Goal: Book appointment/travel/reservation

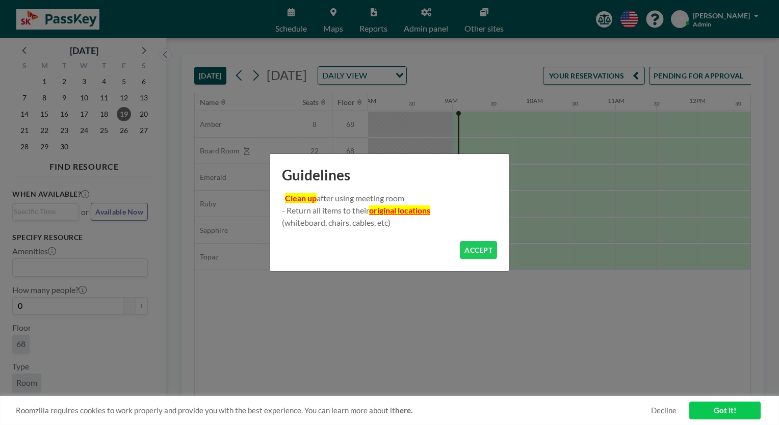
scroll to position [0, 694]
click at [479, 248] on button "ACCEPT" at bounding box center [478, 250] width 37 height 18
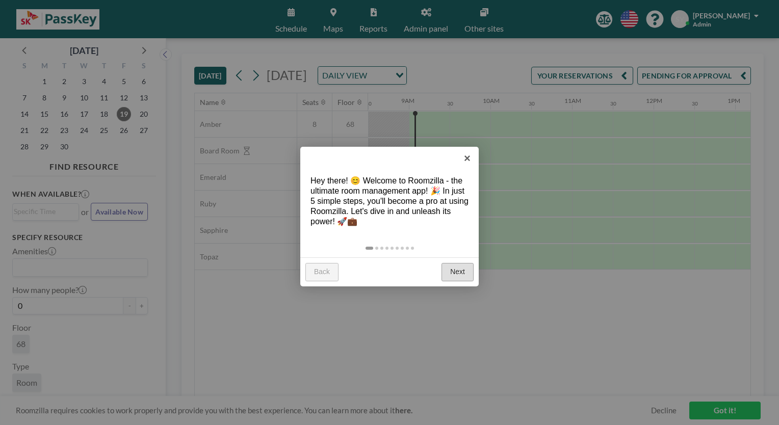
click at [461, 272] on link "Next" at bounding box center [458, 272] width 32 height 18
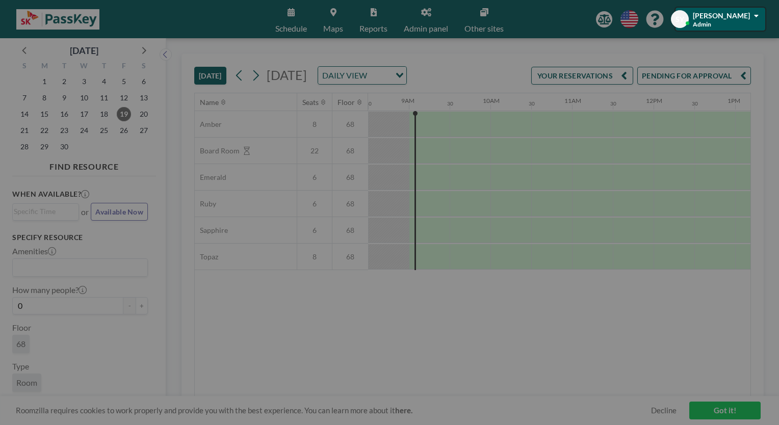
click at [461, 272] on div at bounding box center [389, 212] width 779 height 425
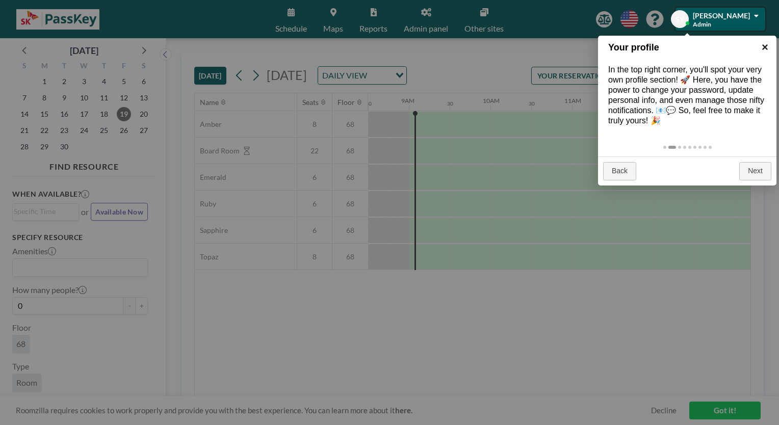
click at [765, 48] on link "×" at bounding box center [765, 47] width 23 height 23
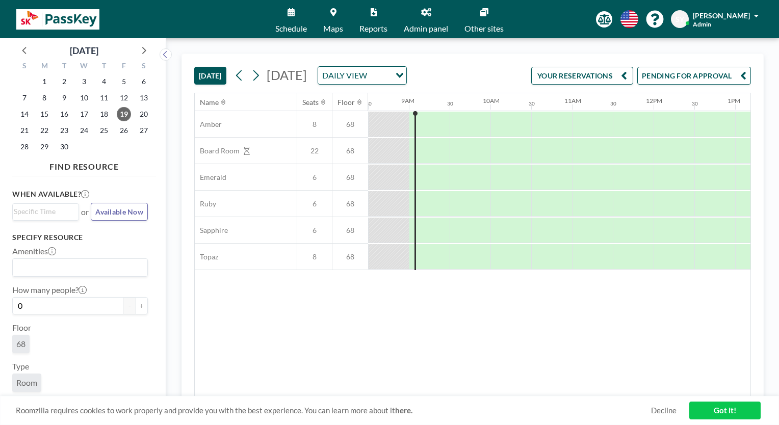
click at [292, 19] on link "Schedule" at bounding box center [291, 19] width 48 height 38
click at [292, 21] on link "Schedule" at bounding box center [291, 19] width 48 height 38
click at [255, 73] on icon at bounding box center [256, 75] width 10 height 15
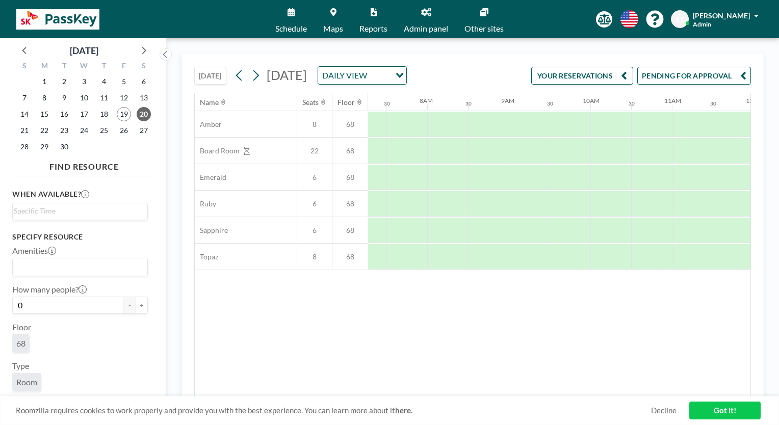
scroll to position [0, 612]
click at [258, 79] on icon at bounding box center [256, 75] width 10 height 15
click at [259, 79] on icon at bounding box center [256, 75] width 10 height 15
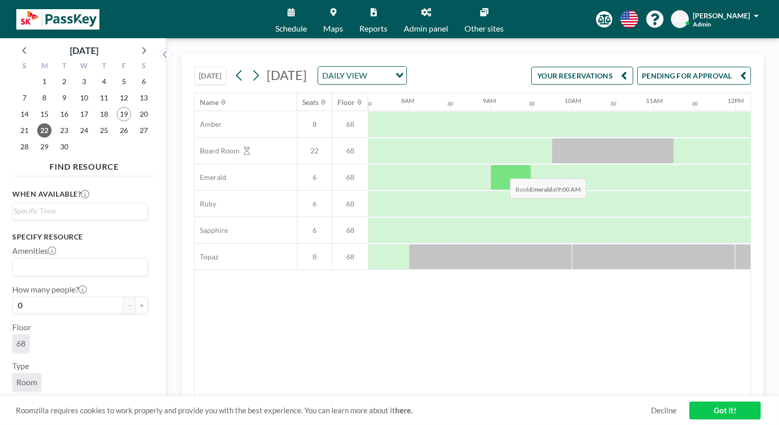
click at [502, 184] on div at bounding box center [511, 177] width 41 height 25
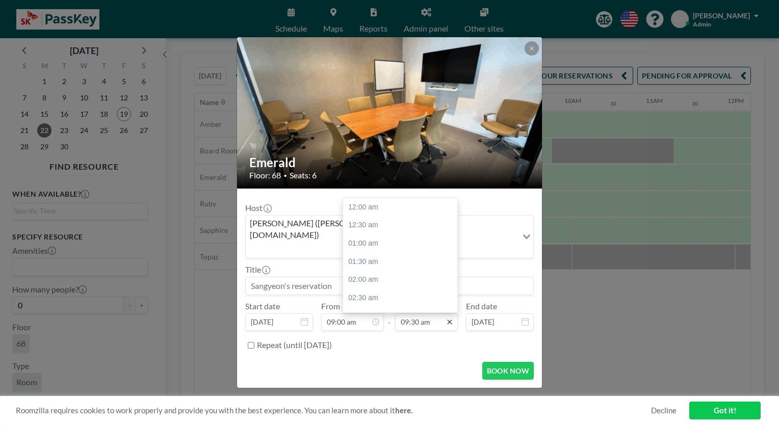
scroll to position [345, 0]
click at [388, 291] on div "12:00 pm" at bounding box center [402, 298] width 119 height 18
type input "12:00 pm"
click at [250, 342] on input "Repeat (until [DATE])" at bounding box center [251, 345] width 7 height 7
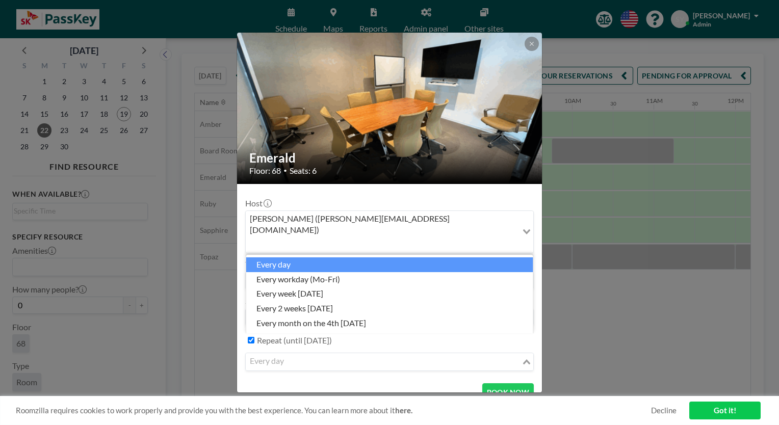
click at [341, 355] on input "Search for option" at bounding box center [384, 361] width 274 height 13
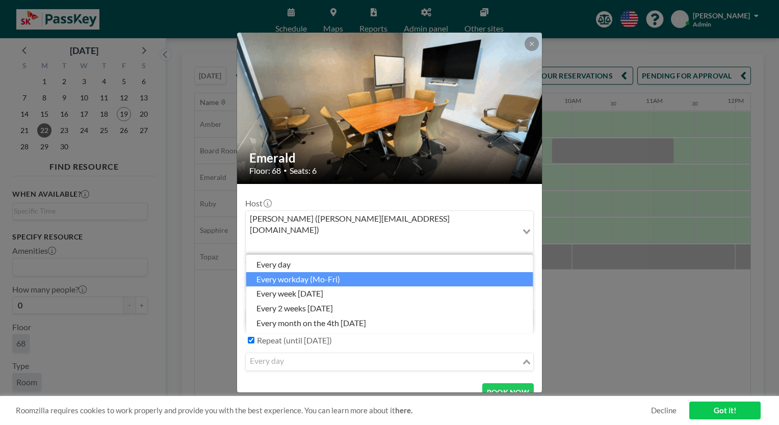
click at [341, 283] on li "every workday (Mo-Fri)" at bounding box center [389, 279] width 287 height 15
click at [398, 355] on input "Search for option" at bounding box center [384, 361] width 274 height 13
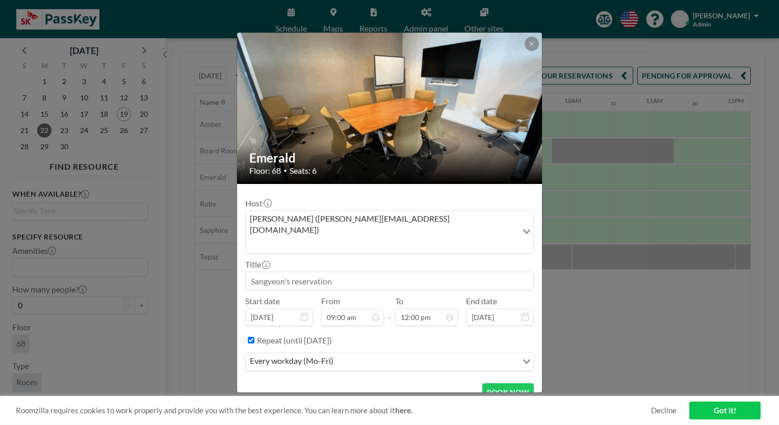
click at [341, 384] on div "BOOK NOW" at bounding box center [389, 393] width 289 height 18
click at [305, 336] on label "Repeat (until [DATE])" at bounding box center [294, 341] width 75 height 10
click at [254, 337] on input "Repeat (until [DATE])" at bounding box center [251, 340] width 7 height 7
checkbox input "false"
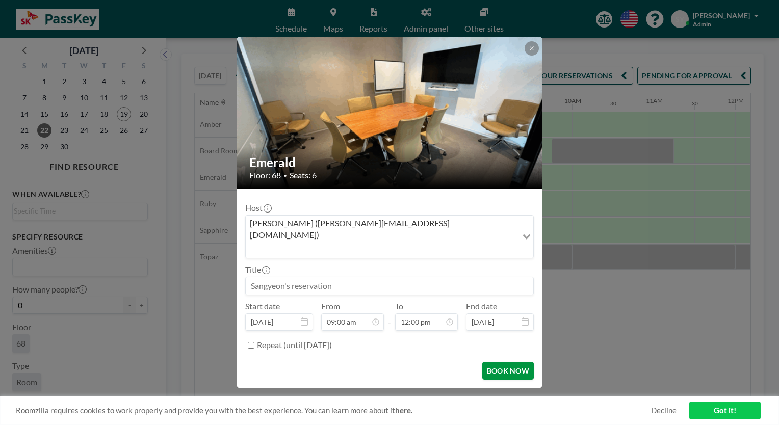
scroll to position [436, 0]
click at [497, 362] on button "BOOK NOW" at bounding box center [508, 371] width 52 height 18
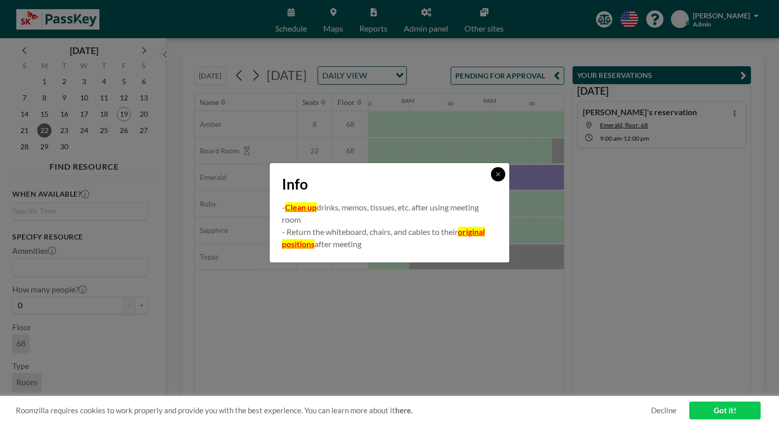
click at [496, 178] on button at bounding box center [498, 174] width 14 height 14
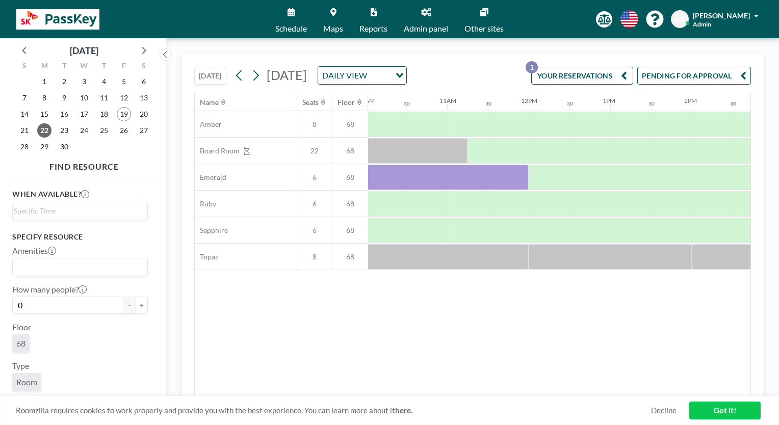
scroll to position [0, 812]
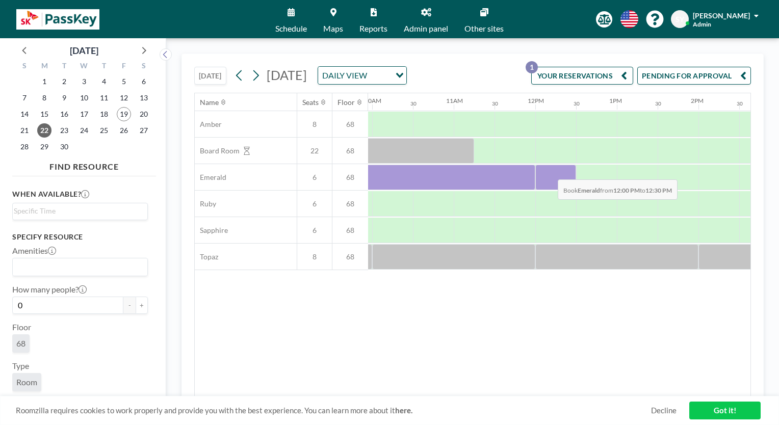
click at [550, 185] on div at bounding box center [555, 177] width 41 height 25
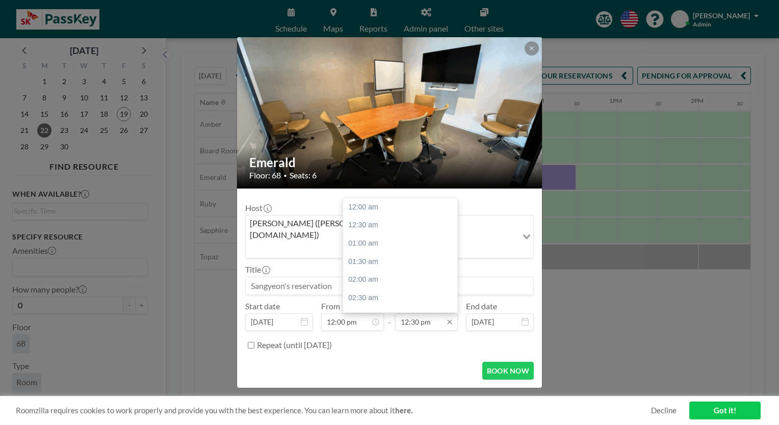
scroll to position [454, 0]
click at [431, 314] on input "12:30 pm" at bounding box center [426, 322] width 63 height 17
click at [382, 289] on div "03:00 pm" at bounding box center [402, 298] width 119 height 18
type input "03:00 pm"
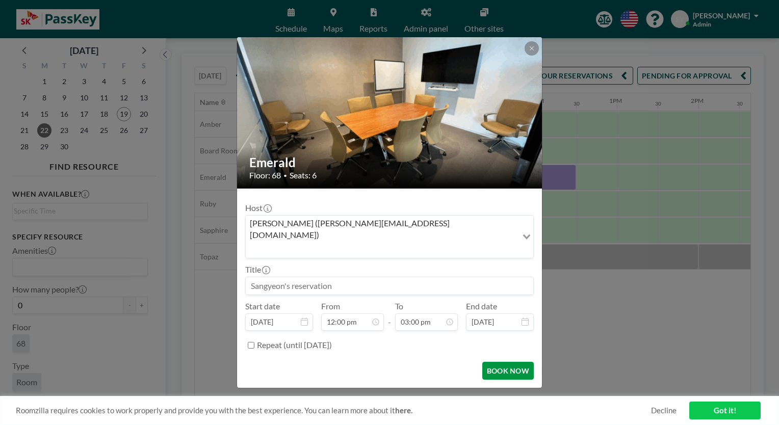
click at [498, 362] on button "BOOK NOW" at bounding box center [508, 371] width 52 height 18
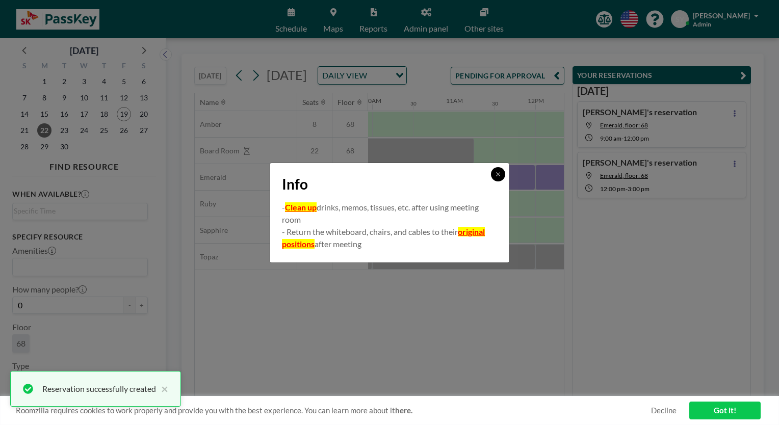
click at [498, 175] on icon at bounding box center [498, 174] width 6 height 6
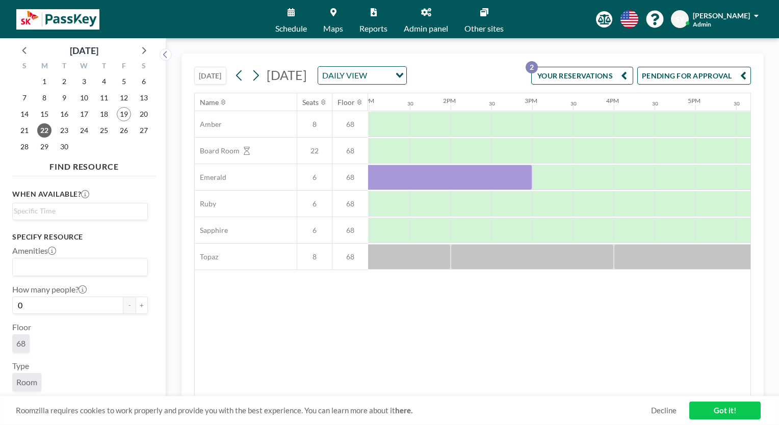
scroll to position [0, 1061]
click at [544, 185] on div at bounding box center [551, 177] width 41 height 25
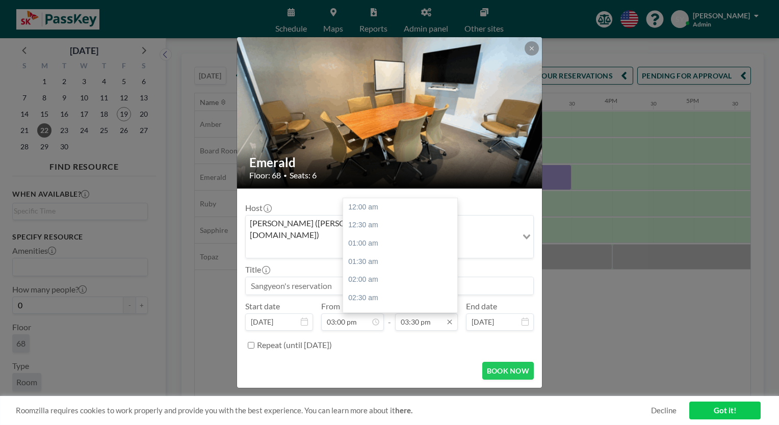
scroll to position [563, 0]
click at [420, 314] on input "03:30 pm" at bounding box center [426, 322] width 63 height 17
click at [393, 289] on div "06:00 pm" at bounding box center [402, 298] width 119 height 18
type input "06:00 pm"
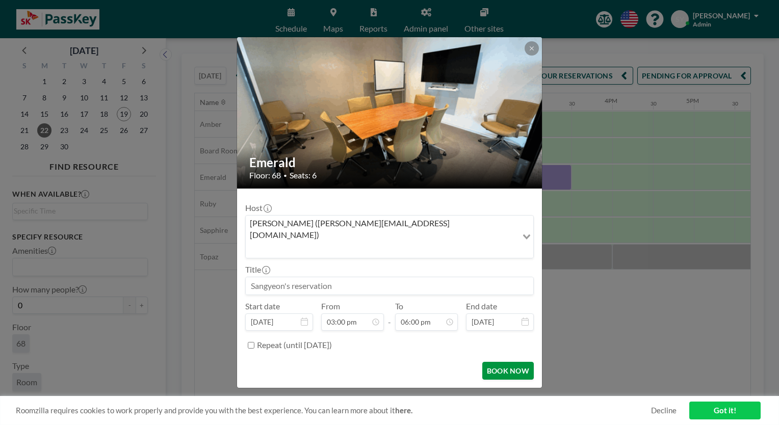
scroll to position [654, 0]
click at [492, 362] on button "BOOK NOW" at bounding box center [508, 371] width 52 height 18
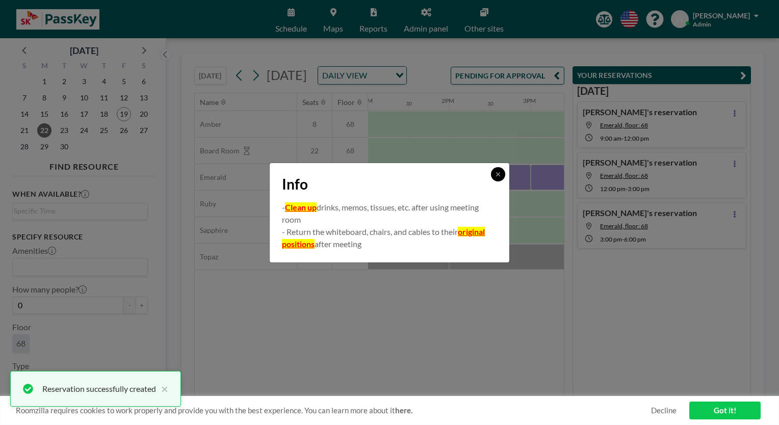
click at [497, 174] on icon at bounding box center [498, 174] width 6 height 6
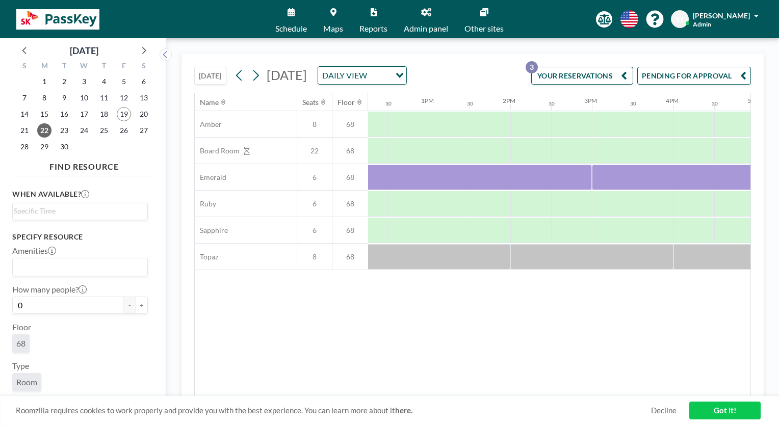
scroll to position [0, 1074]
click at [258, 83] on icon at bounding box center [256, 75] width 10 height 15
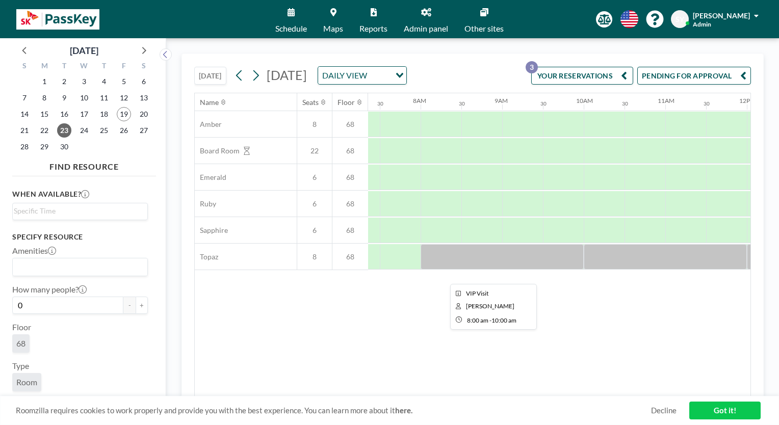
scroll to position [0, 612]
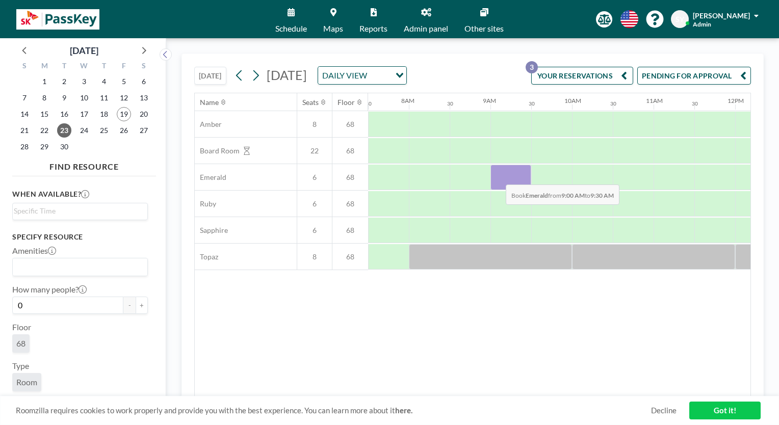
click at [498, 190] on div at bounding box center [511, 177] width 41 height 25
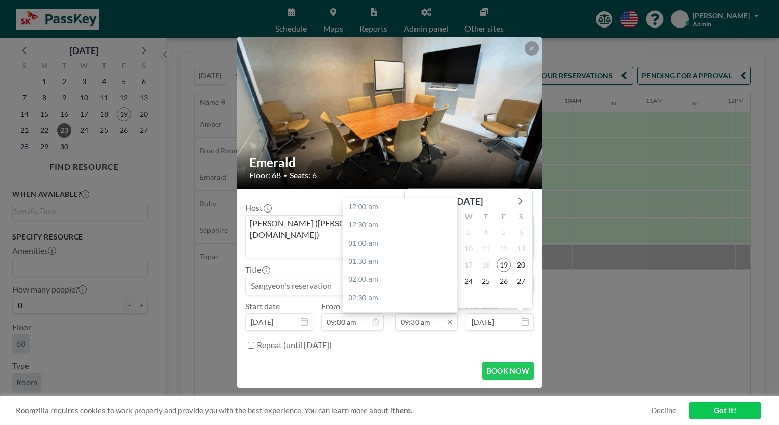
scroll to position [345, 0]
click at [392, 290] on div "12:00 pm" at bounding box center [402, 298] width 119 height 18
type input "12:00 pm"
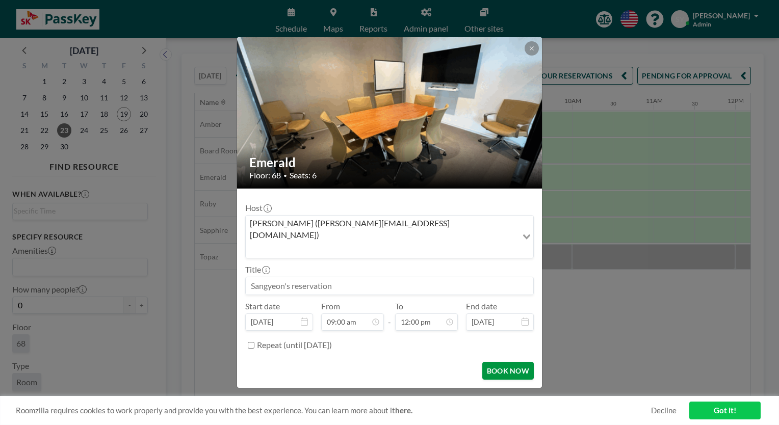
scroll to position [436, 0]
click at [500, 362] on button "BOOK NOW" at bounding box center [508, 371] width 52 height 18
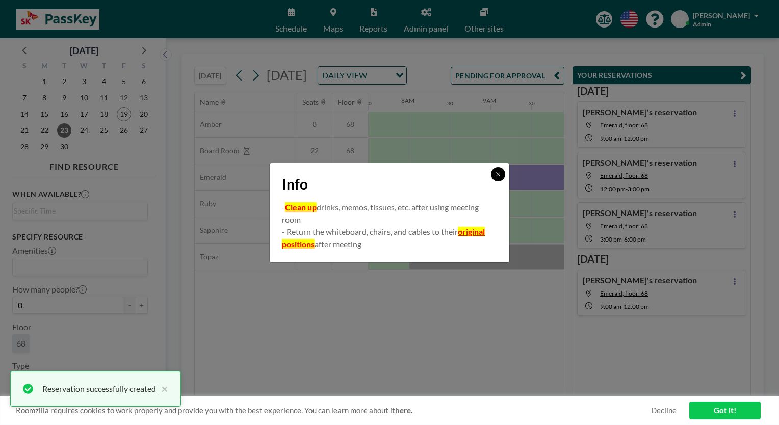
click at [499, 176] on icon at bounding box center [498, 174] width 6 height 6
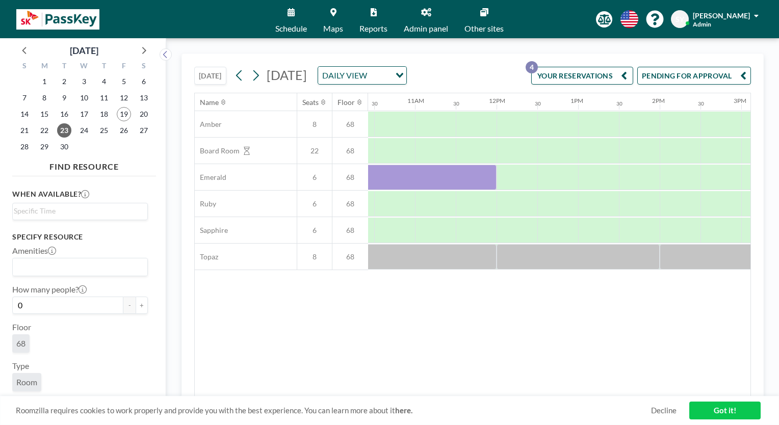
scroll to position [0, 859]
click at [503, 190] on div at bounding box center [509, 177] width 41 height 25
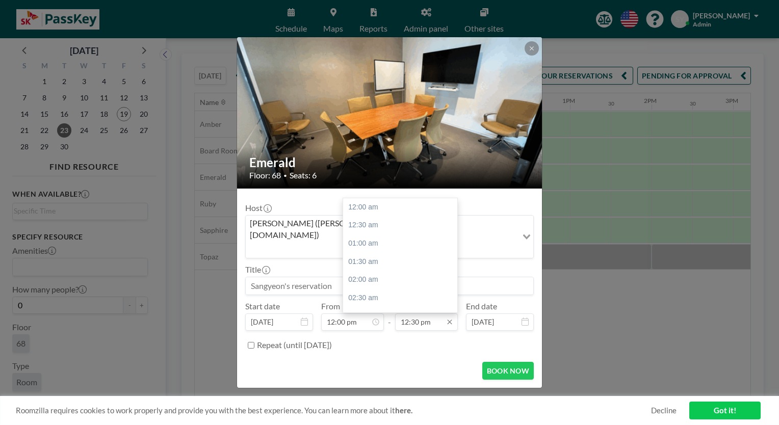
scroll to position [454, 0]
click at [417, 289] on div "03:00 pm" at bounding box center [402, 298] width 119 height 18
type input "03:00 pm"
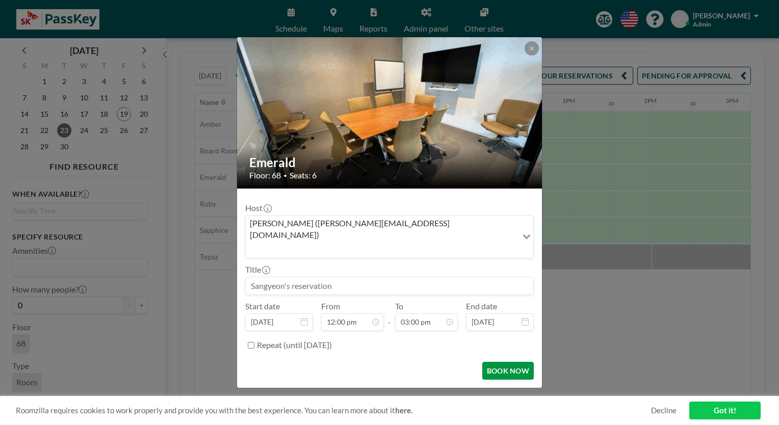
scroll to position [545, 0]
click at [500, 362] on button "BOOK NOW" at bounding box center [508, 371] width 52 height 18
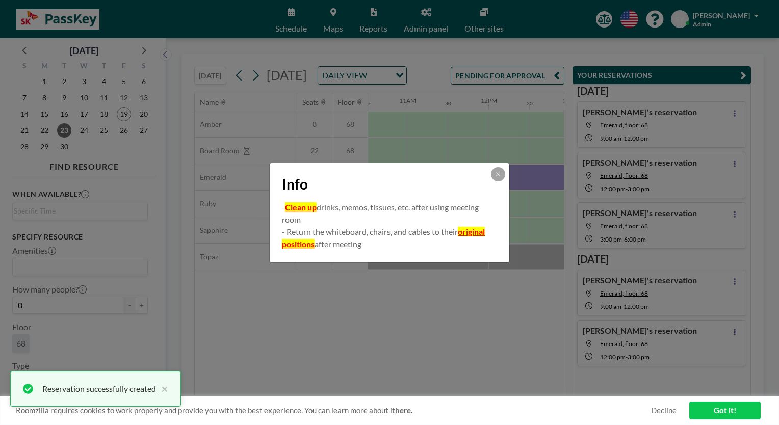
scroll to position [0, 0]
click at [501, 173] on icon at bounding box center [498, 174] width 6 height 6
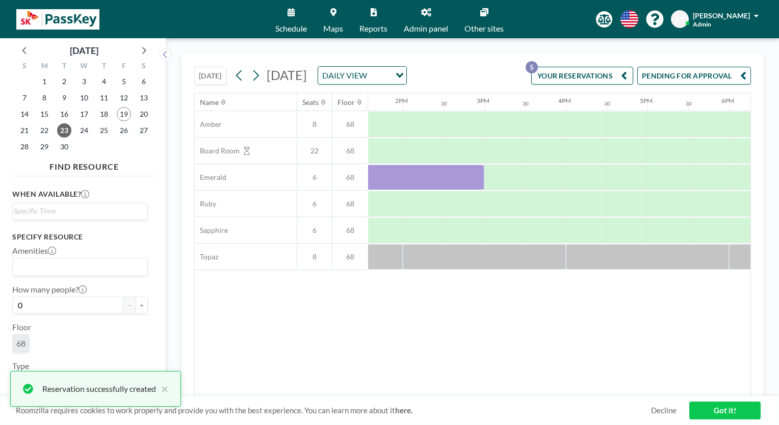
scroll to position [0, 1113]
click at [498, 186] on div at bounding box center [499, 177] width 41 height 25
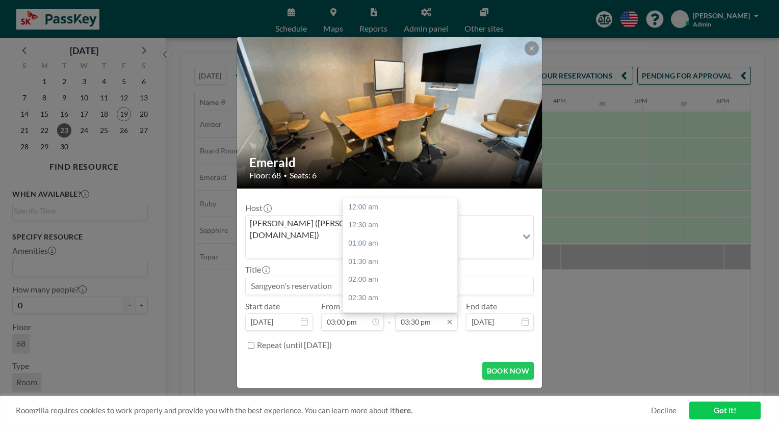
scroll to position [563, 0]
click at [410, 292] on div "06:00 pm" at bounding box center [402, 298] width 119 height 18
type input "06:00 pm"
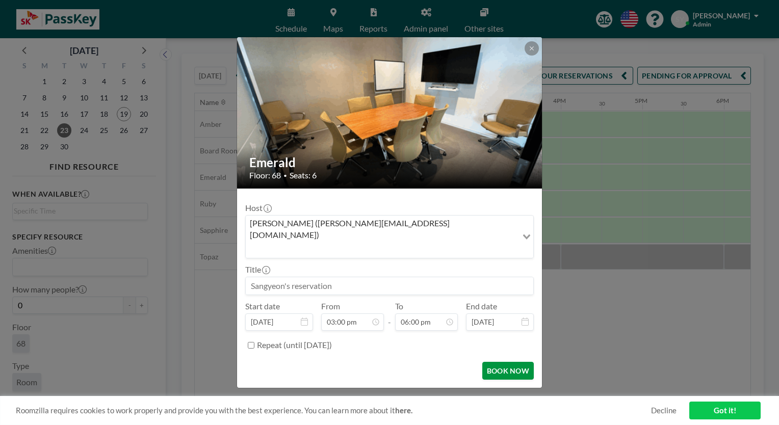
click at [506, 362] on button "BOOK NOW" at bounding box center [508, 371] width 52 height 18
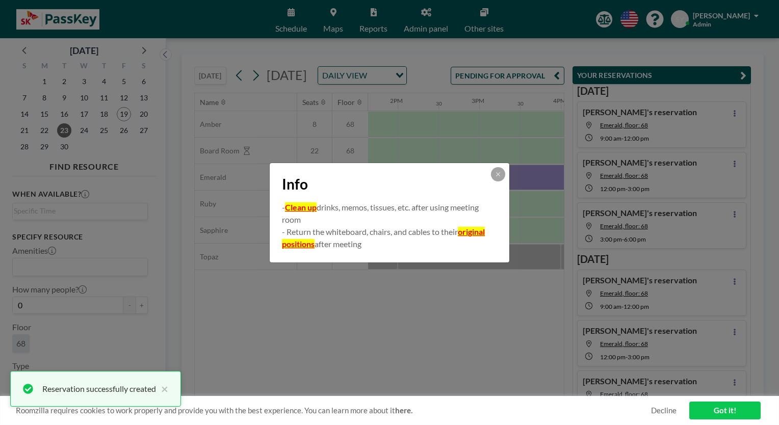
scroll to position [20, 0]
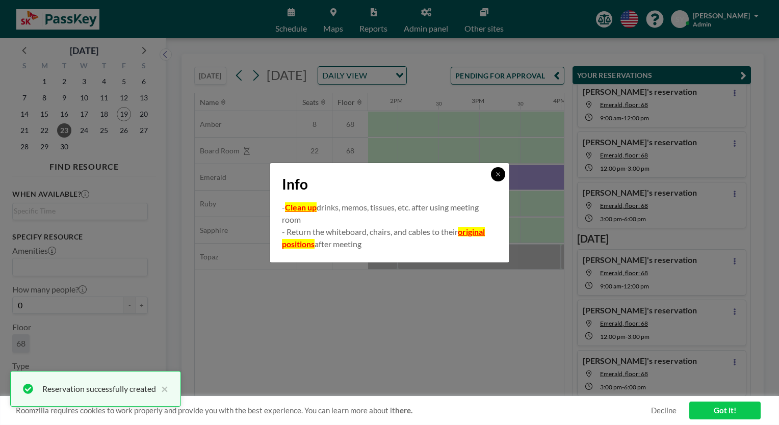
click at [498, 176] on icon at bounding box center [498, 174] width 6 height 6
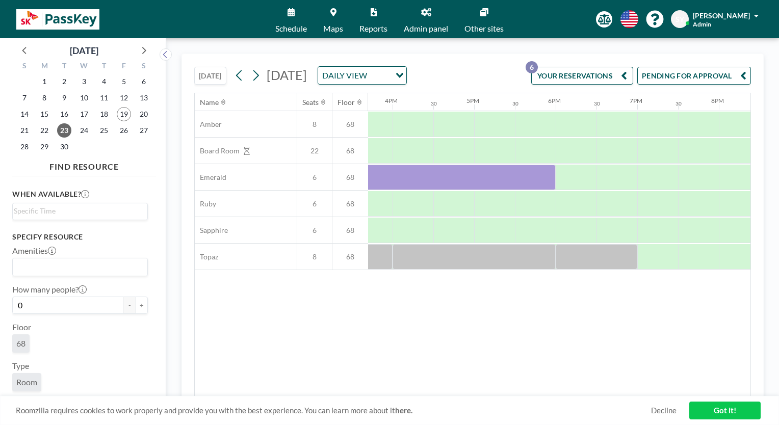
scroll to position [0, 1270]
click at [259, 80] on icon at bounding box center [256, 75] width 10 height 15
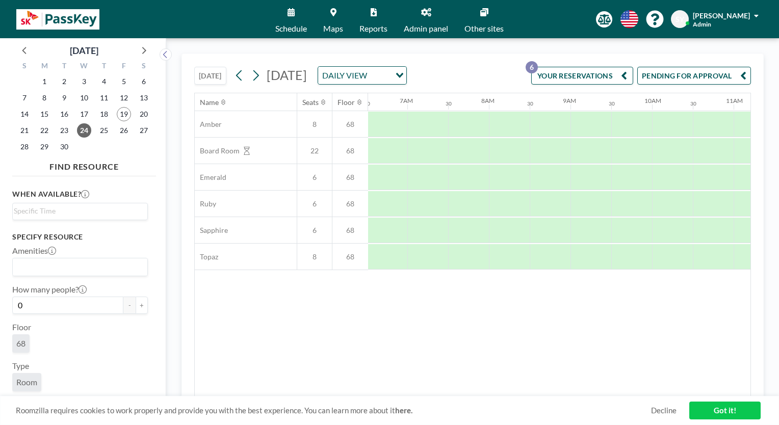
scroll to position [0, 612]
click at [497, 190] on div at bounding box center [511, 177] width 41 height 25
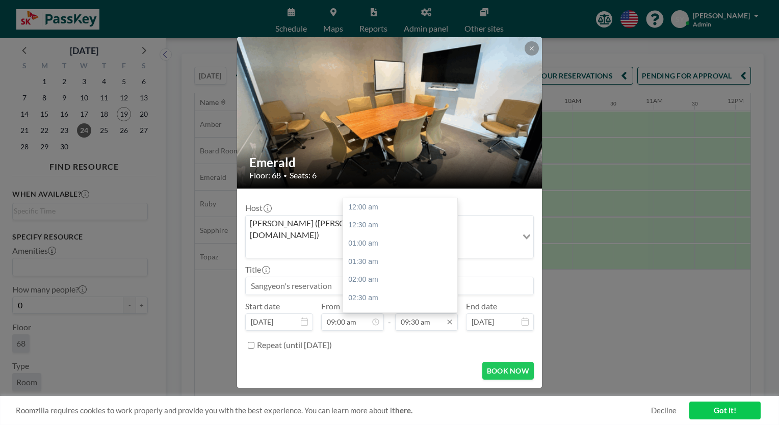
scroll to position [345, 0]
click at [415, 289] on div "12:00 pm" at bounding box center [402, 298] width 119 height 18
type input "12:00 pm"
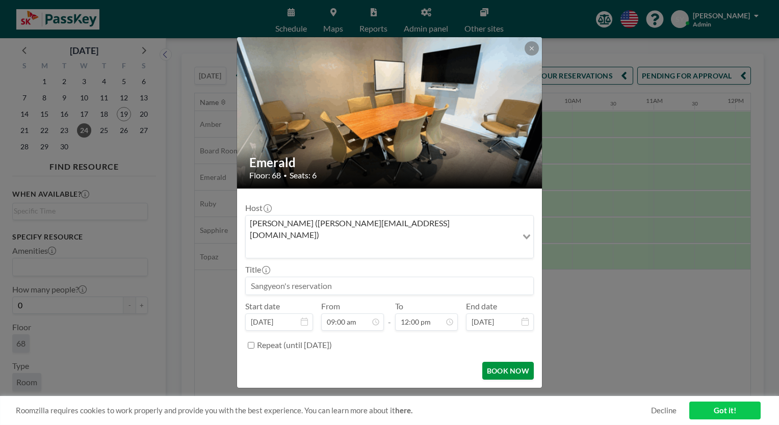
scroll to position [0, 0]
click at [509, 362] on button "BOOK NOW" at bounding box center [508, 371] width 52 height 18
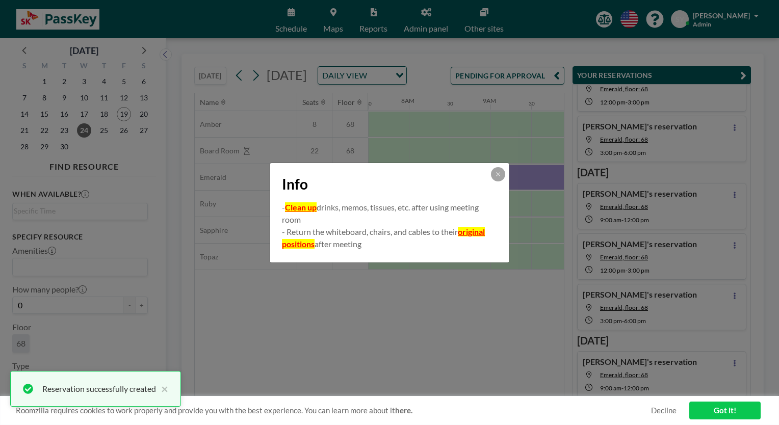
scroll to position [87, 0]
click at [497, 172] on icon at bounding box center [498, 174] width 6 height 6
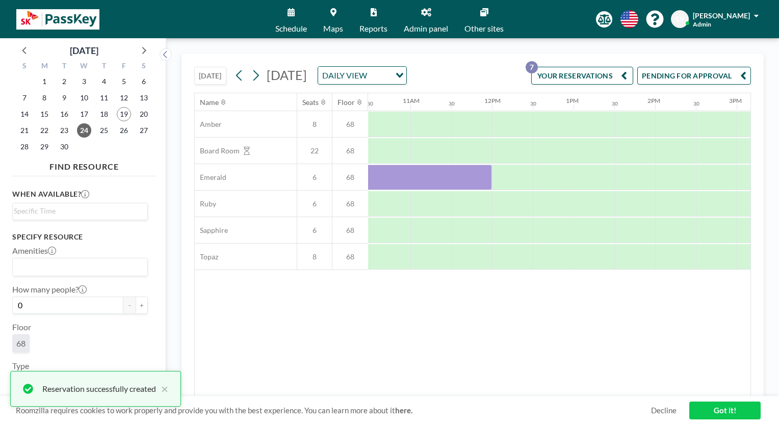
scroll to position [0, 869]
click at [492, 190] on div at bounding box center [499, 177] width 41 height 25
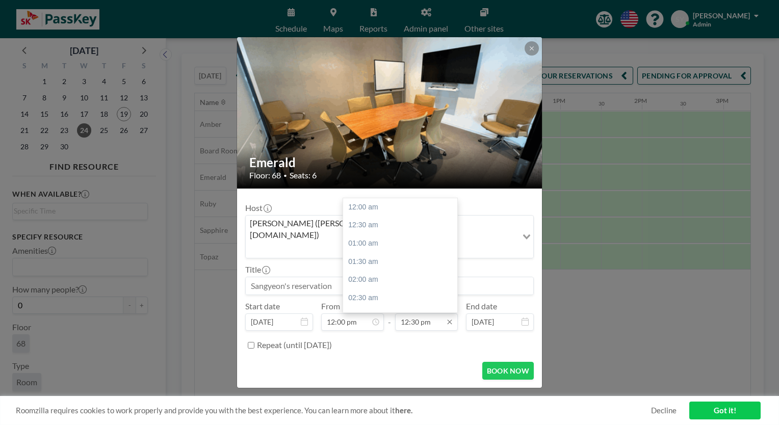
scroll to position [454, 0]
click at [425, 291] on div "03:00 pm" at bounding box center [402, 298] width 119 height 18
type input "03:00 pm"
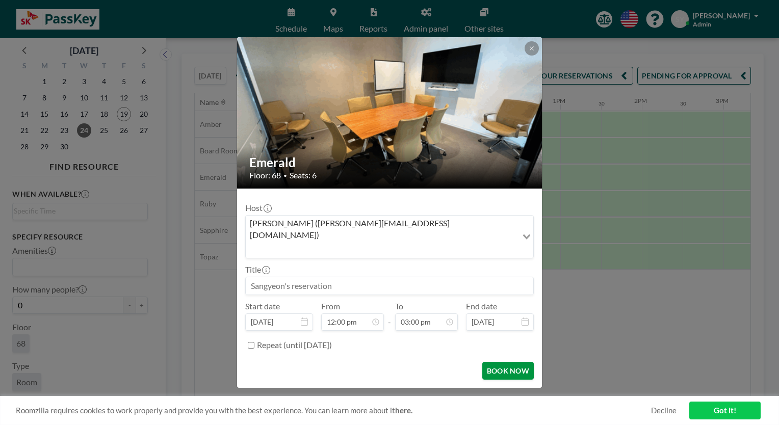
scroll to position [0, 0]
click at [506, 362] on button "BOOK NOW" at bounding box center [508, 371] width 52 height 18
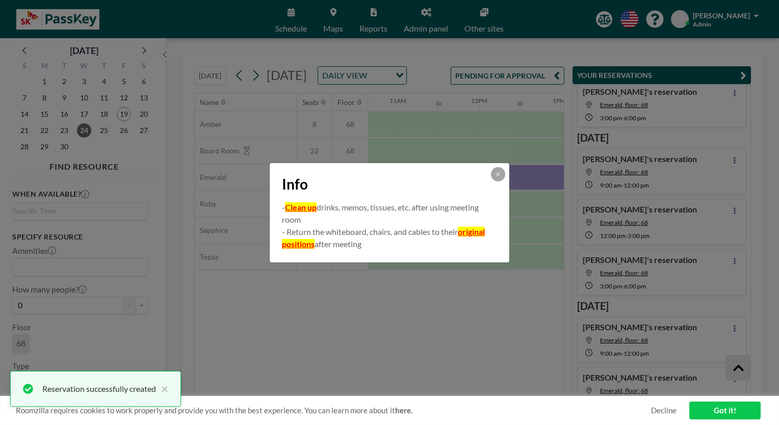
scroll to position [137, 0]
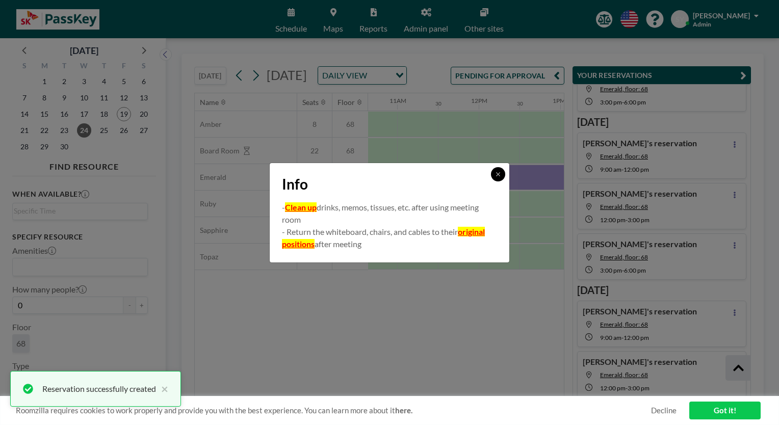
click at [498, 176] on icon at bounding box center [498, 174] width 6 height 6
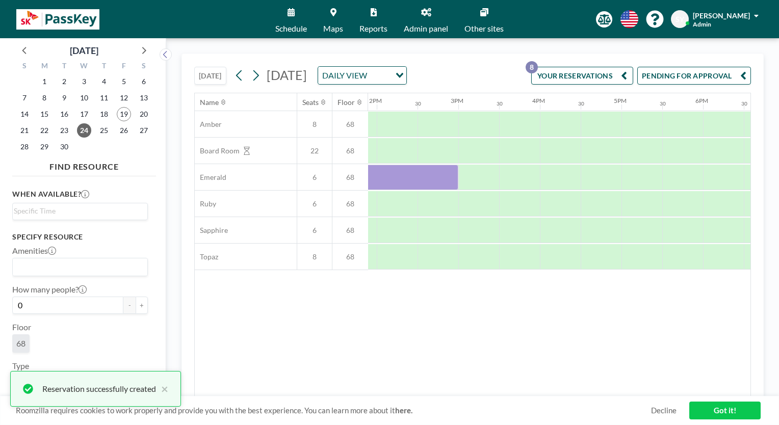
scroll to position [0, 1155]
click at [449, 190] on div at bounding box center [458, 177] width 41 height 25
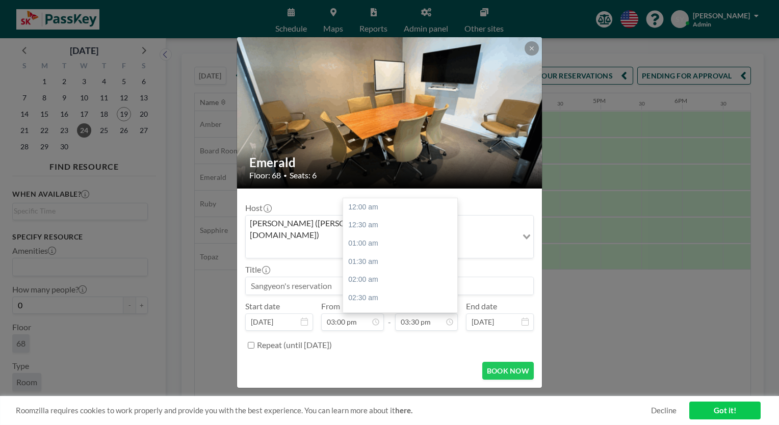
scroll to position [563, 0]
click at [407, 289] on div "06:00 pm" at bounding box center [402, 298] width 119 height 18
type input "06:00 pm"
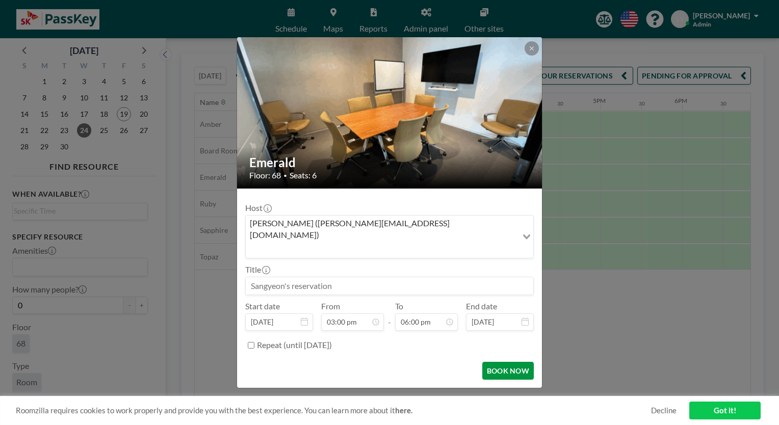
scroll to position [654, 0]
click at [506, 362] on button "BOOK NOW" at bounding box center [508, 371] width 52 height 18
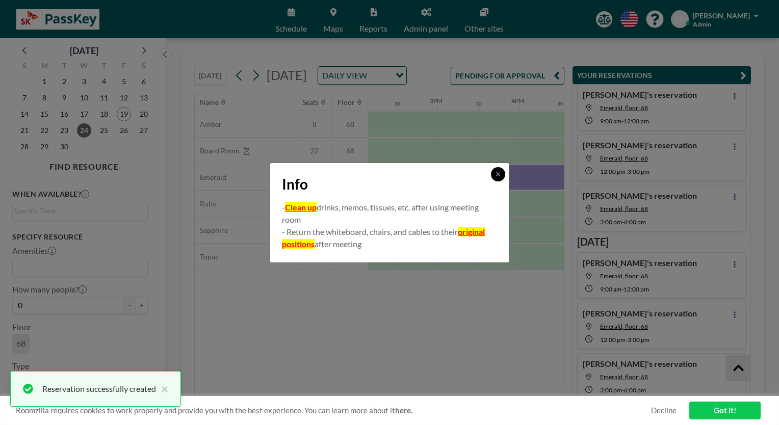
scroll to position [187, 0]
click at [497, 175] on icon at bounding box center [498, 174] width 6 height 6
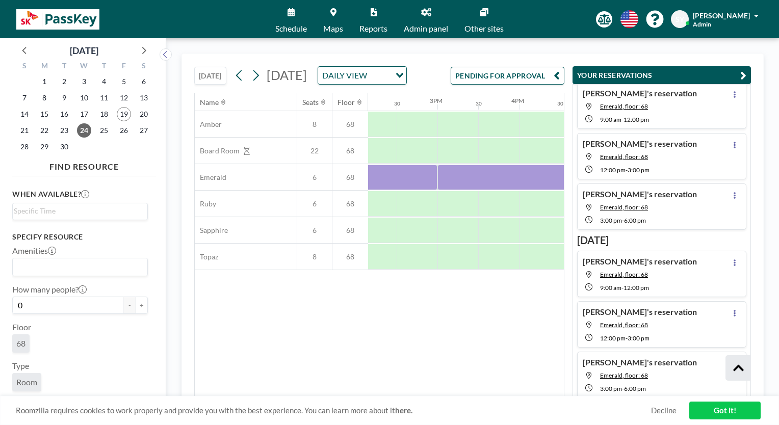
click at [495, 85] on button "PENDING FOR APPROVAL" at bounding box center [508, 76] width 114 height 18
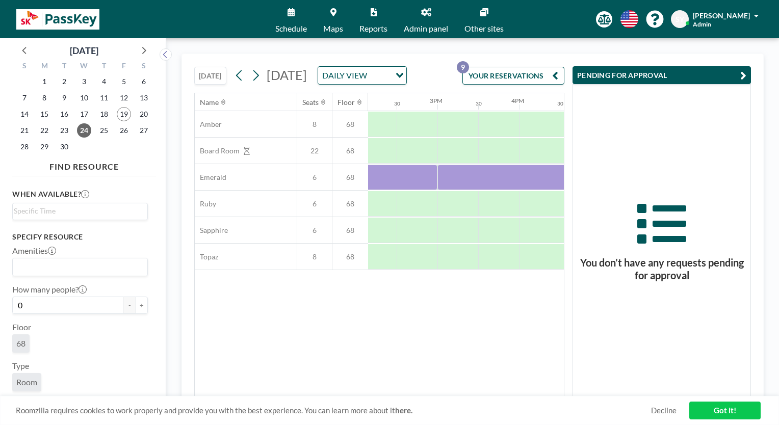
click at [495, 85] on button "YOUR RESERVATIONS 9" at bounding box center [514, 76] width 102 height 18
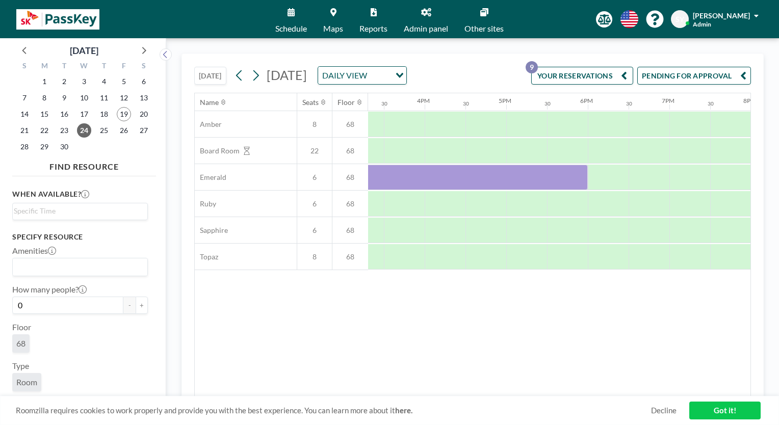
scroll to position [0, 1258]
click at [259, 81] on icon at bounding box center [256, 75] width 6 height 11
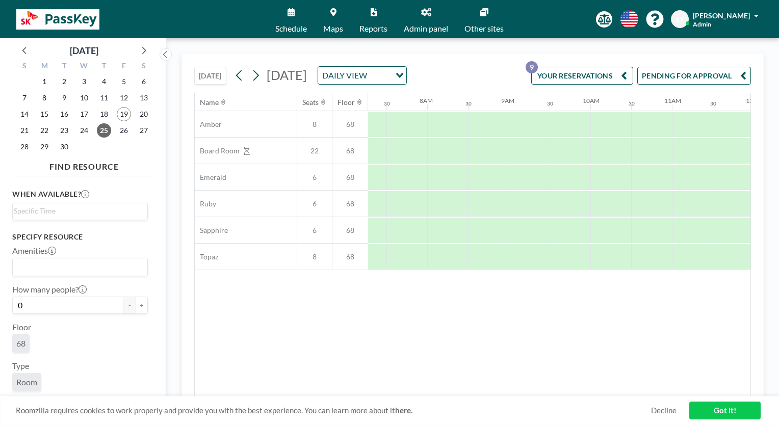
scroll to position [0, 612]
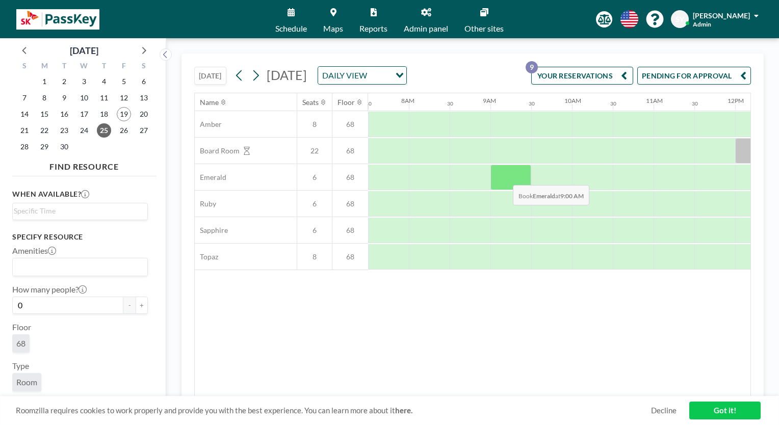
click at [505, 190] on div at bounding box center [511, 177] width 41 height 25
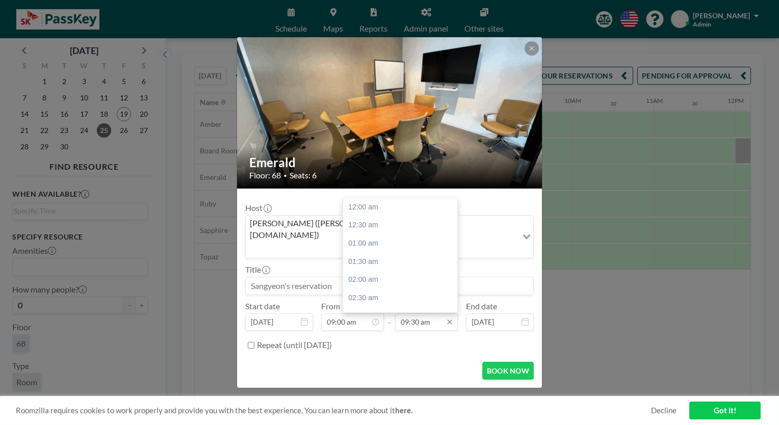
scroll to position [345, 0]
click at [414, 289] on div "12:00 pm" at bounding box center [402, 298] width 119 height 18
type input "12:00 pm"
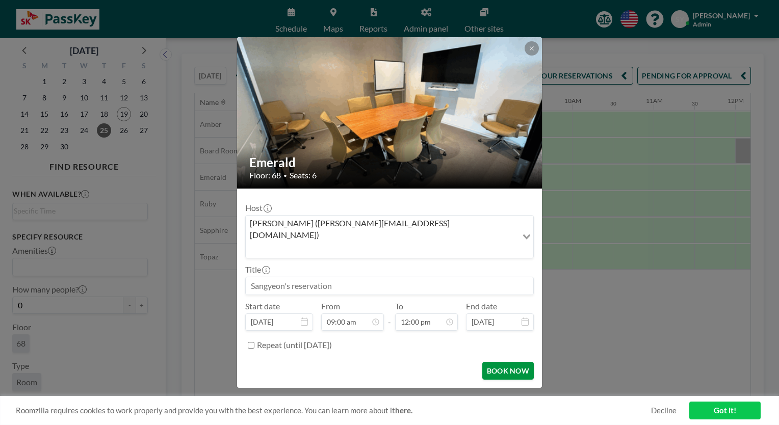
scroll to position [436, 0]
click at [508, 362] on button "BOOK NOW" at bounding box center [508, 371] width 52 height 18
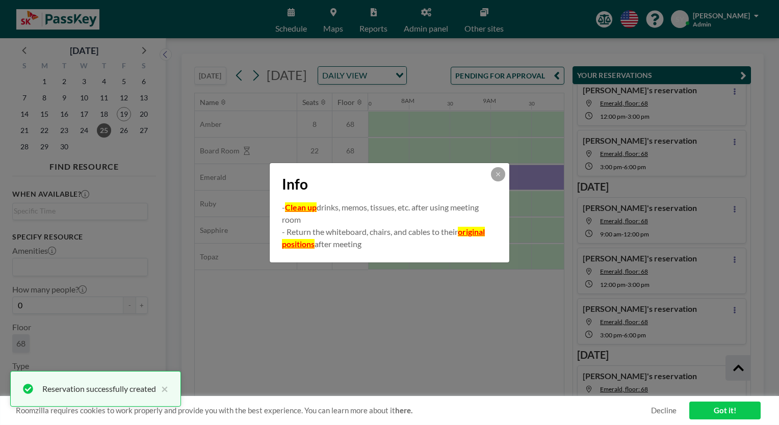
scroll to position [254, 0]
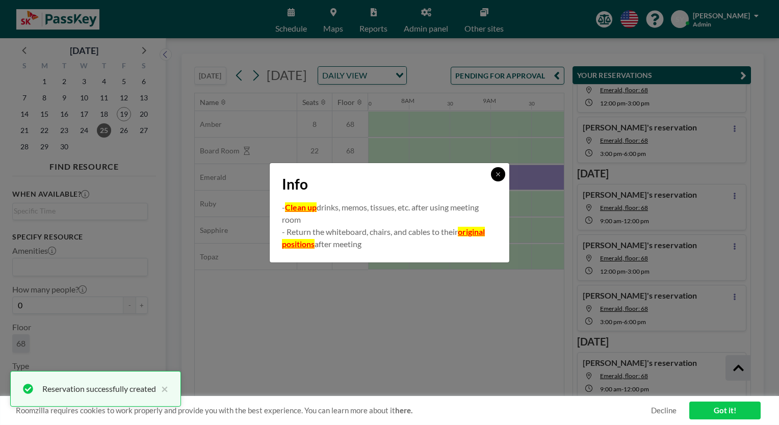
click at [497, 174] on icon at bounding box center [498, 174] width 6 height 6
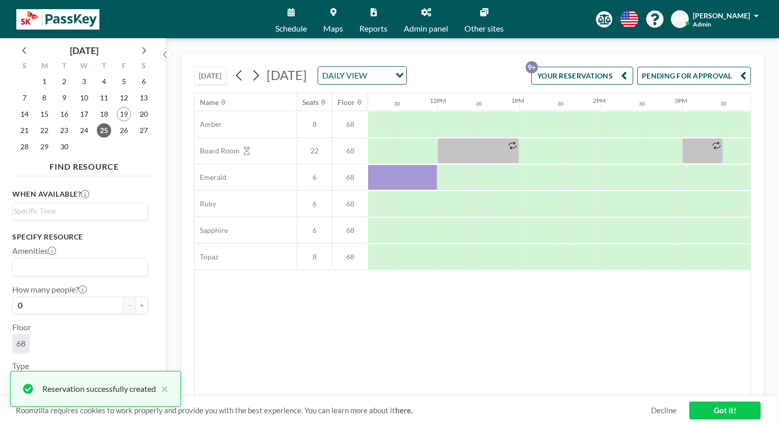
scroll to position [0, 940]
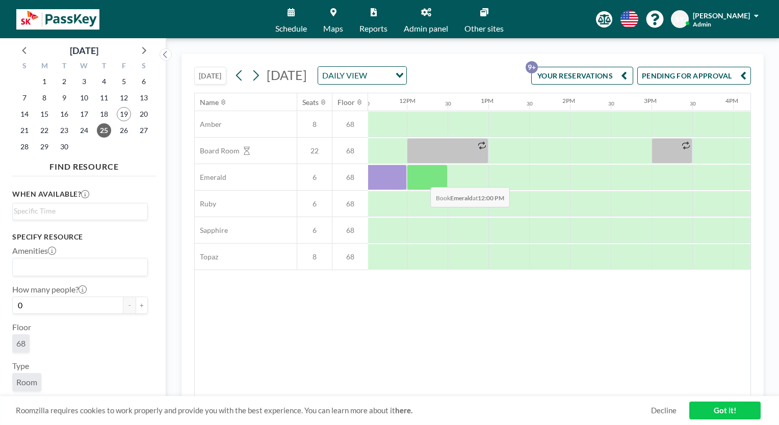
click at [422, 190] on div at bounding box center [427, 177] width 41 height 25
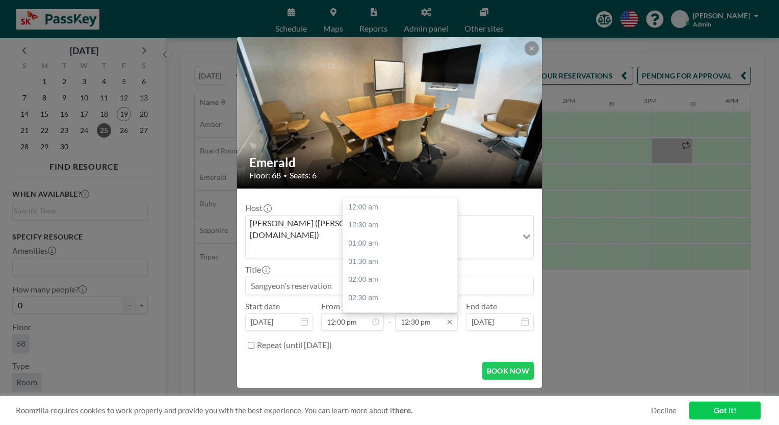
scroll to position [454, 0]
click at [420, 292] on div "03:00 pm" at bounding box center [402, 298] width 119 height 18
type input "03:00 pm"
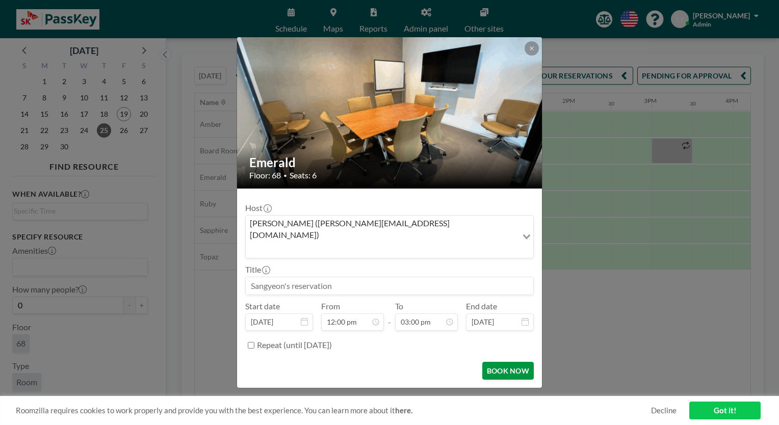
scroll to position [545, 0]
click at [503, 362] on button "BOOK NOW" at bounding box center [508, 371] width 52 height 18
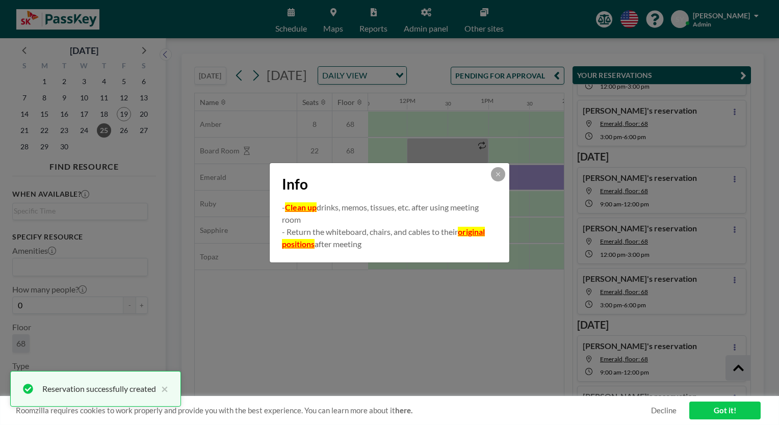
scroll to position [304, 0]
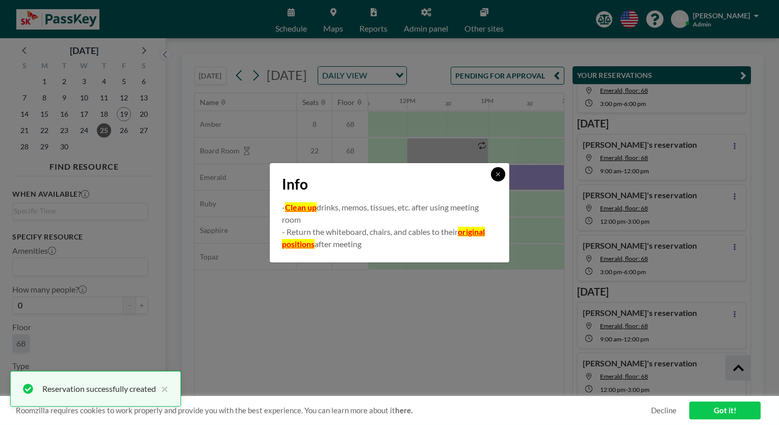
click at [498, 175] on icon at bounding box center [498, 174] width 6 height 6
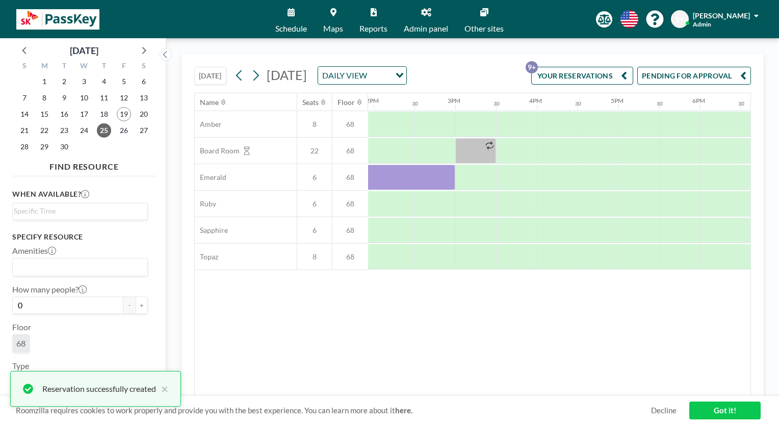
scroll to position [0, 1138]
click at [465, 190] on div at bounding box center [474, 177] width 41 height 25
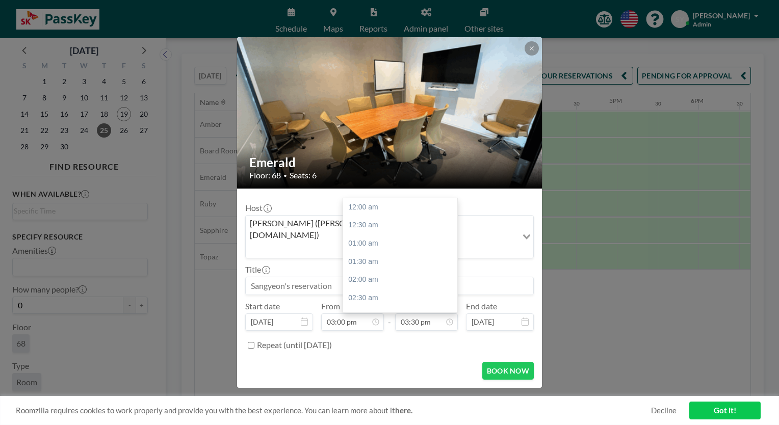
scroll to position [0, 0]
click at [398, 289] on div "06:00 pm" at bounding box center [402, 298] width 119 height 18
type input "06:00 pm"
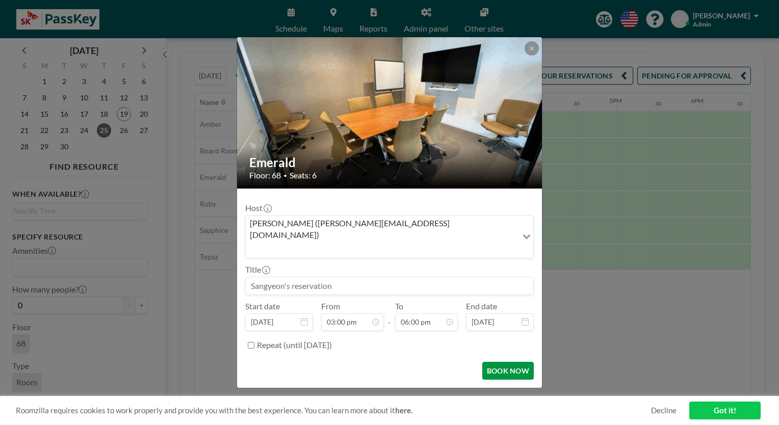
click at [506, 362] on button "BOOK NOW" at bounding box center [508, 371] width 52 height 18
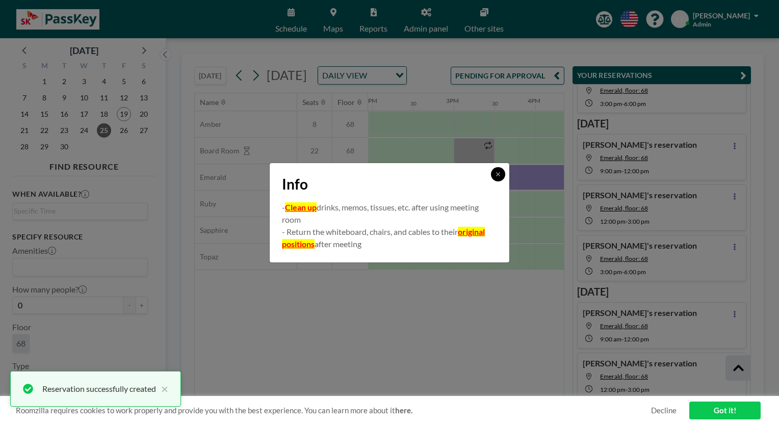
click at [498, 175] on icon at bounding box center [498, 174] width 6 height 6
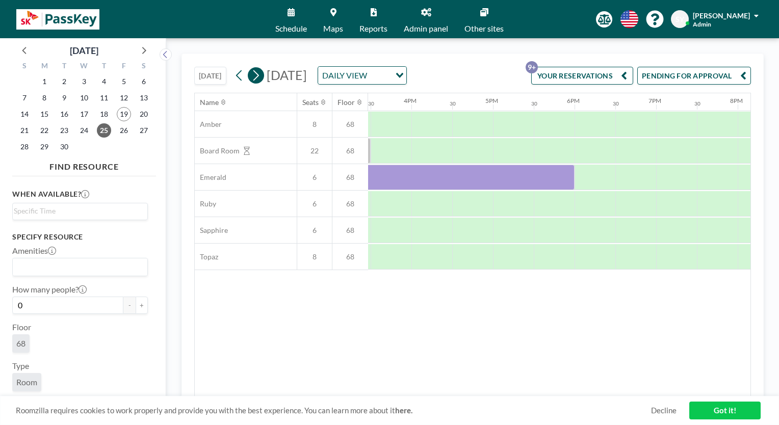
click at [256, 83] on icon at bounding box center [256, 75] width 10 height 15
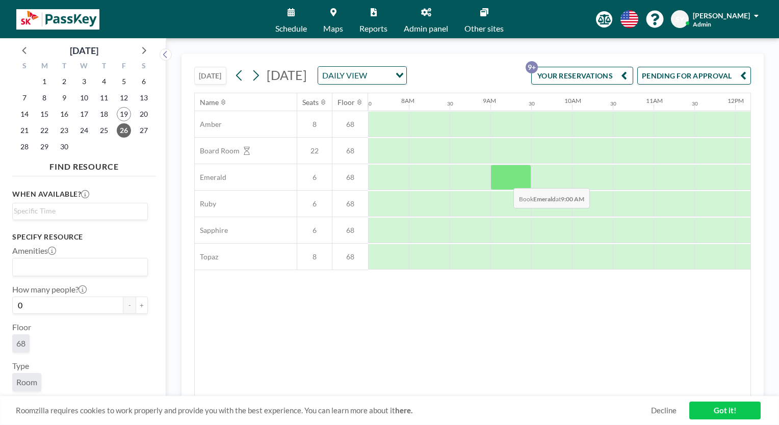
drag, startPoint x: 508, startPoint y: 188, endPoint x: 505, endPoint y: 180, distance: 8.5
click at [505, 180] on div at bounding box center [511, 177] width 41 height 25
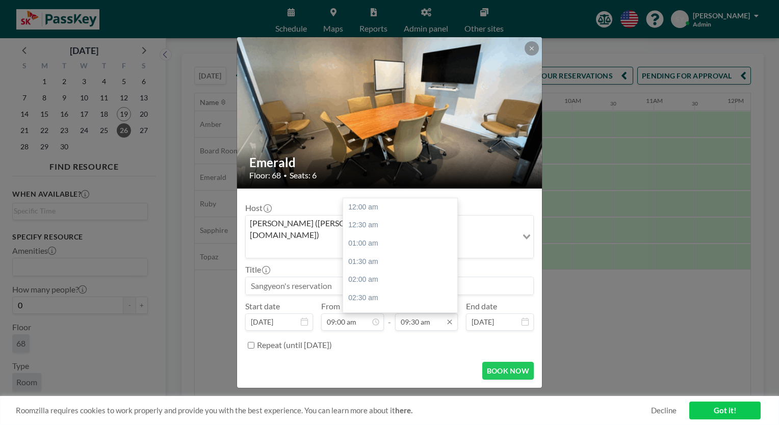
scroll to position [345, 0]
click at [428, 314] on input "09:30 am" at bounding box center [426, 322] width 63 height 17
click at [401, 290] on div "12:00 pm" at bounding box center [402, 298] width 119 height 18
type input "12:00 pm"
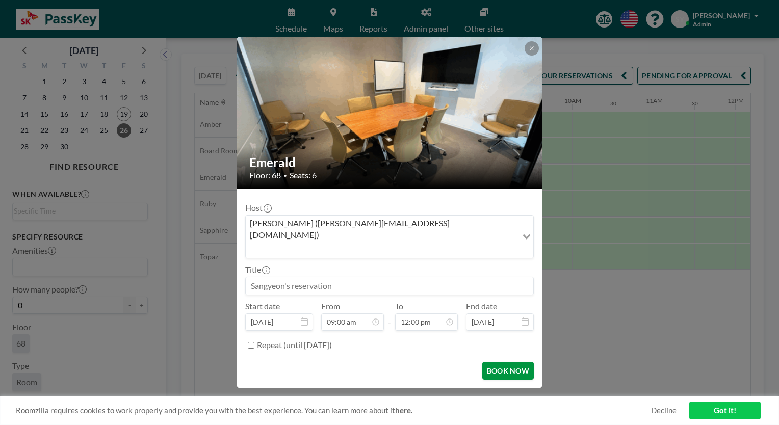
scroll to position [0, 0]
click at [500, 362] on button "BOOK NOW" at bounding box center [508, 371] width 52 height 18
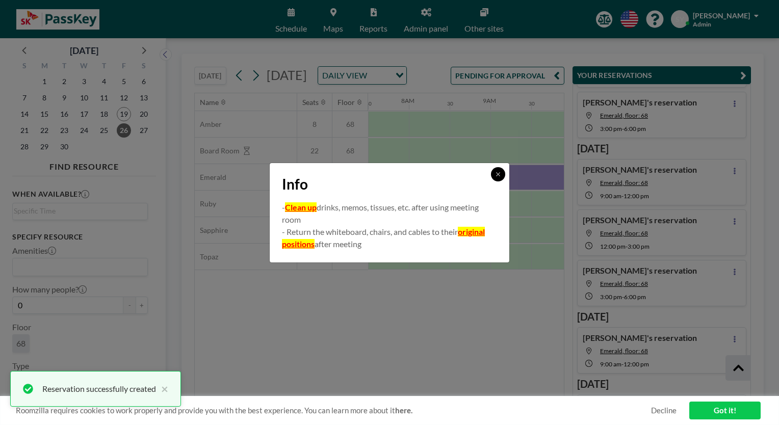
scroll to position [321, 0]
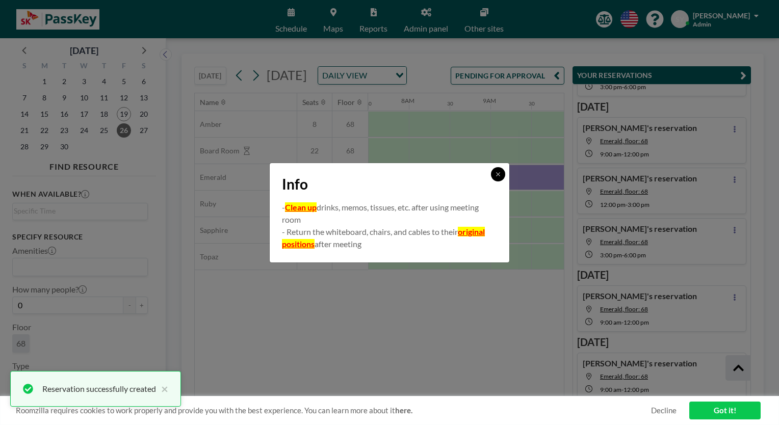
click at [500, 174] on icon at bounding box center [498, 174] width 6 height 6
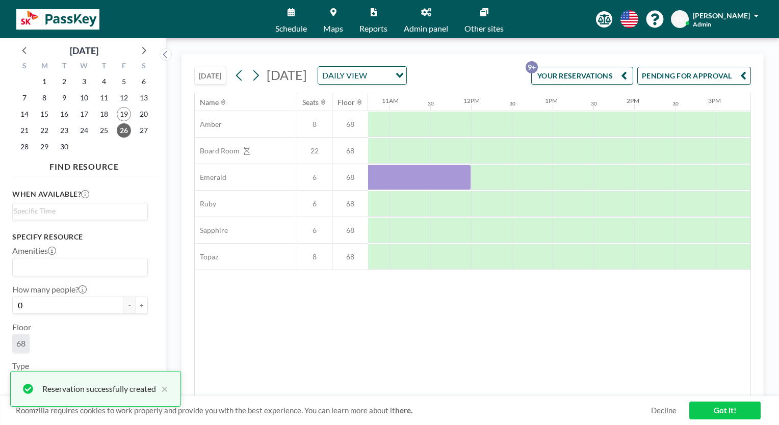
scroll to position [0, 944]
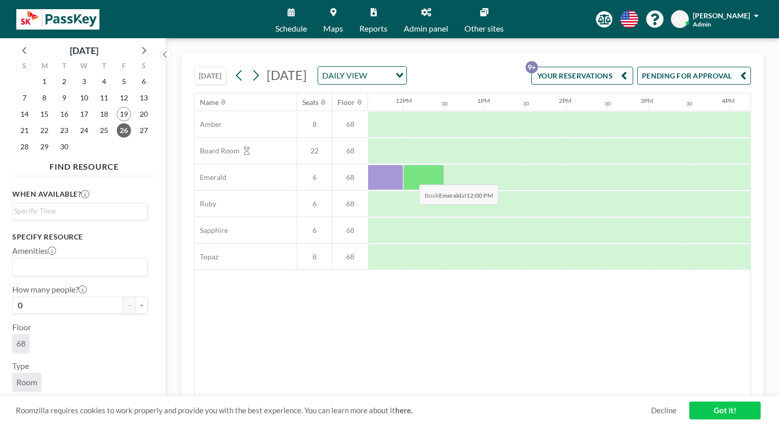
click at [411, 176] on div at bounding box center [423, 177] width 41 height 25
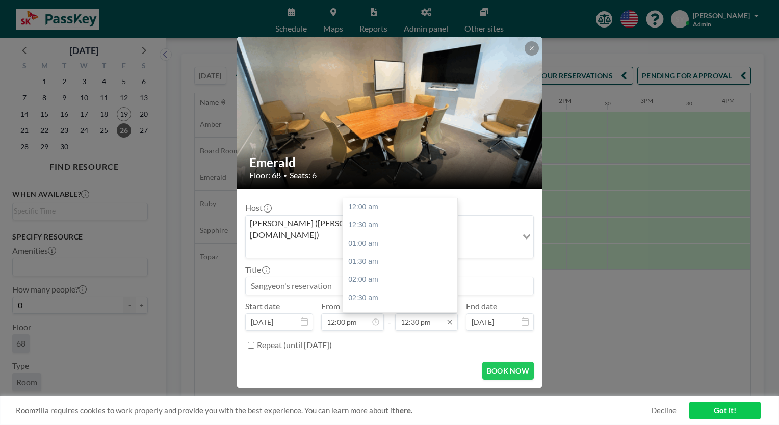
scroll to position [454, 0]
click at [414, 289] on div "03:00 pm" at bounding box center [402, 298] width 119 height 18
type input "03:00 pm"
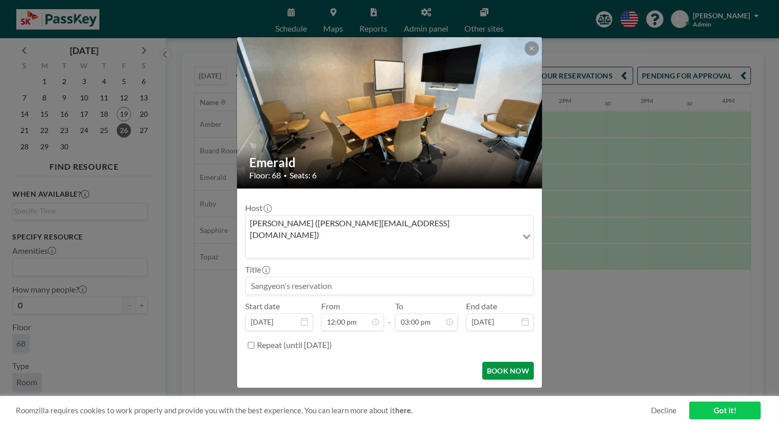
scroll to position [545, 0]
click at [505, 362] on button "BOOK NOW" at bounding box center [508, 371] width 52 height 18
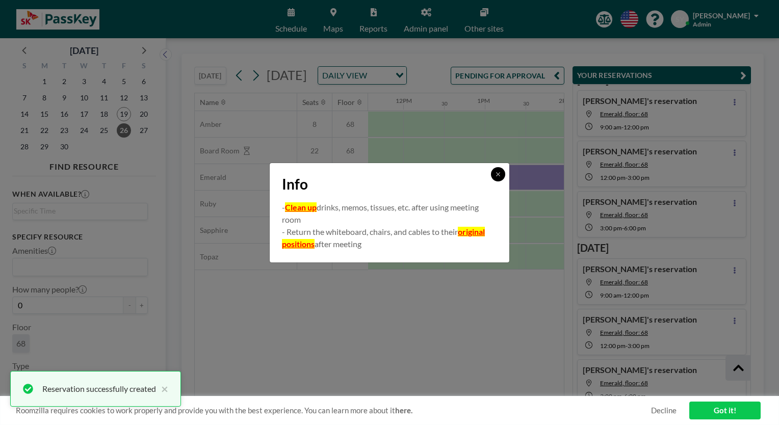
scroll to position [321, 0]
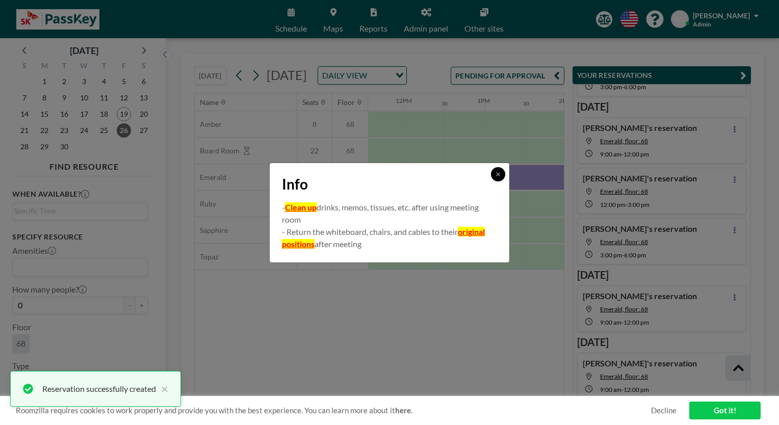
click at [495, 175] on icon at bounding box center [498, 174] width 6 height 6
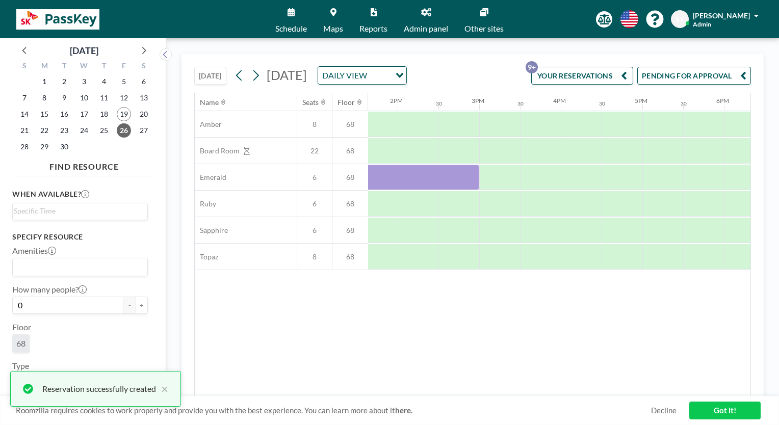
scroll to position [0, 1120]
click at [489, 183] on div at bounding box center [492, 177] width 41 height 25
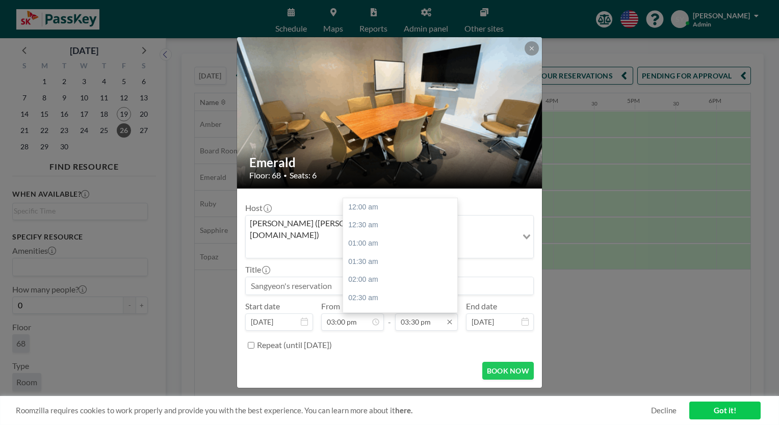
scroll to position [563, 0]
click at [408, 289] on div "06:00 pm" at bounding box center [402, 298] width 119 height 18
type input "06:00 pm"
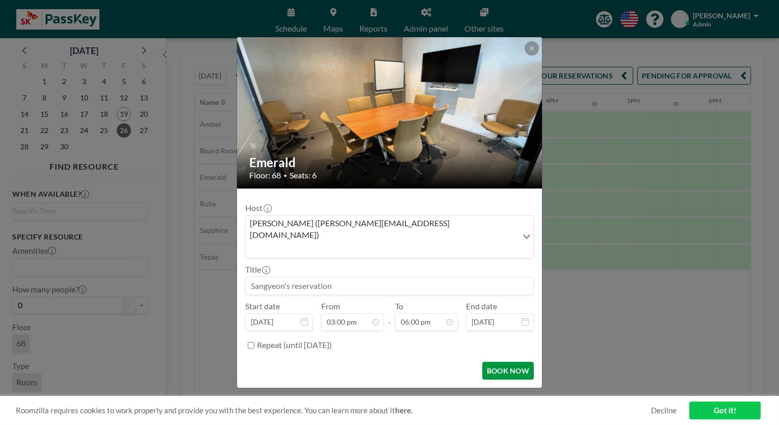
click at [500, 362] on button "BOOK NOW" at bounding box center [508, 371] width 52 height 18
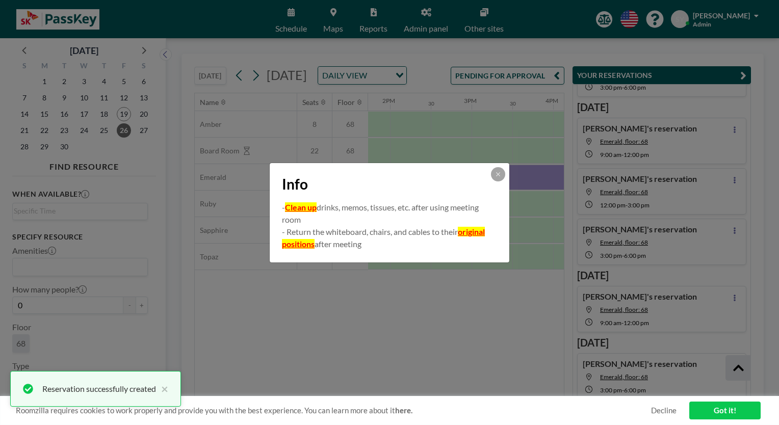
scroll to position [321, 0]
click at [499, 178] on button at bounding box center [498, 174] width 14 height 14
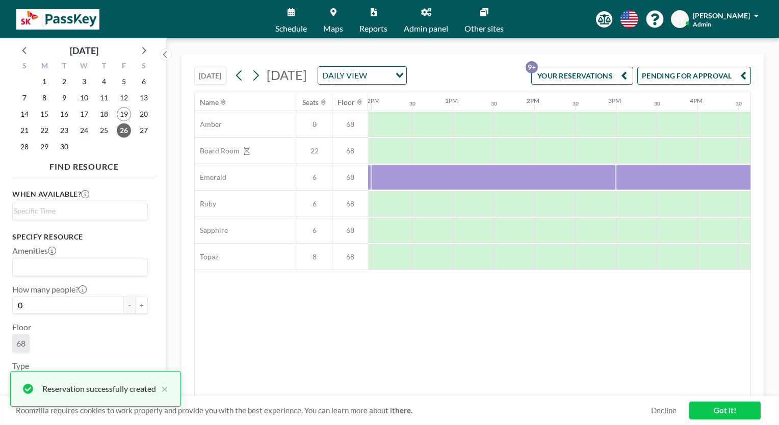
scroll to position [0, 1134]
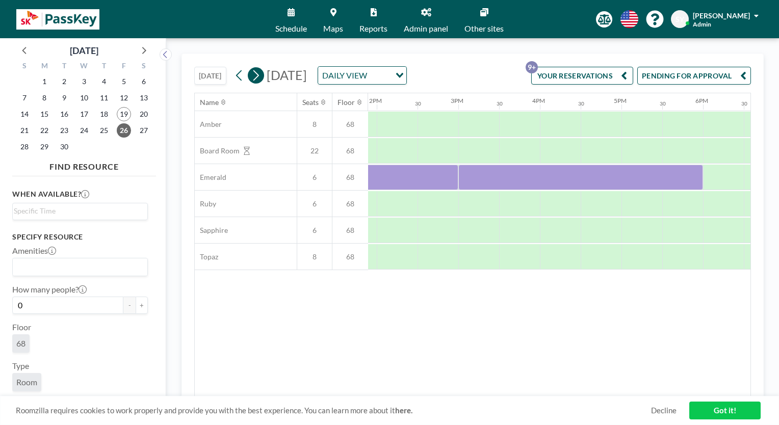
click at [254, 76] on icon at bounding box center [256, 75] width 10 height 15
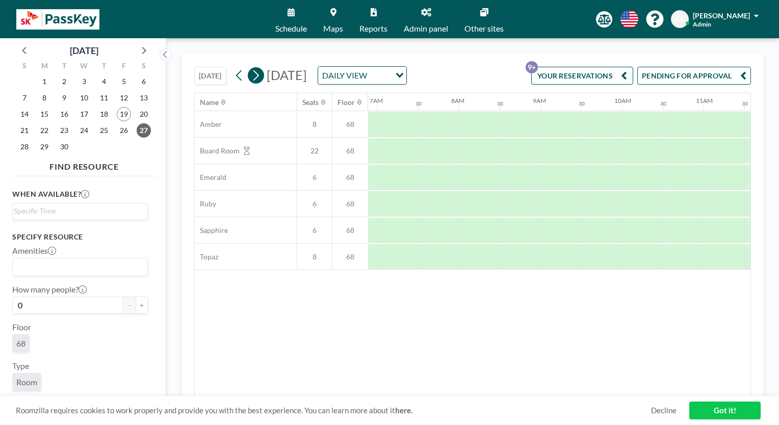
scroll to position [0, 612]
click at [503, 190] on div at bounding box center [511, 177] width 41 height 25
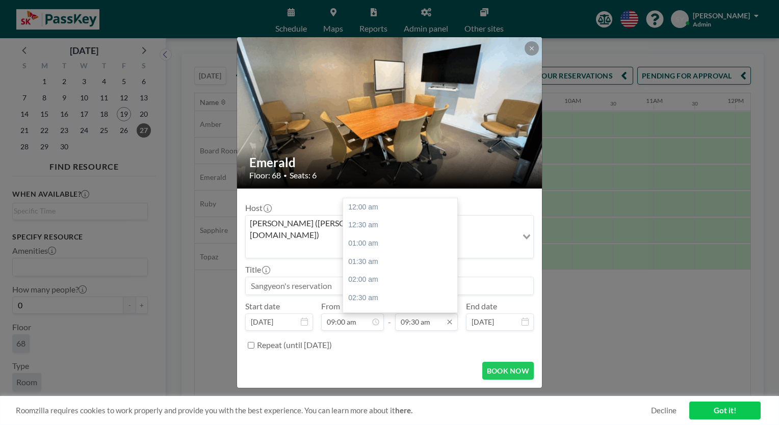
scroll to position [345, 0]
click at [412, 289] on div "12:00 pm" at bounding box center [402, 298] width 119 height 18
type input "12:00 pm"
click at [530, 52] on icon at bounding box center [532, 48] width 6 height 6
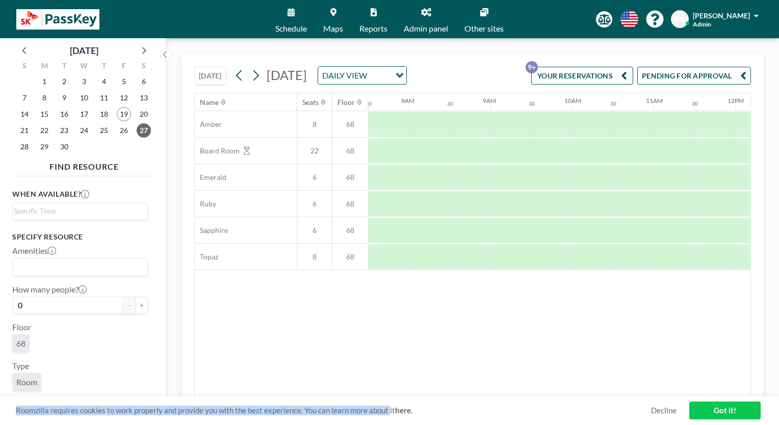
drag, startPoint x: 388, startPoint y: 397, endPoint x: 353, endPoint y: 397, distance: 35.2
click at [353, 397] on div "Roomzilla requires cookies to work properly and provide you with the best exper…" at bounding box center [389, 410] width 779 height 29
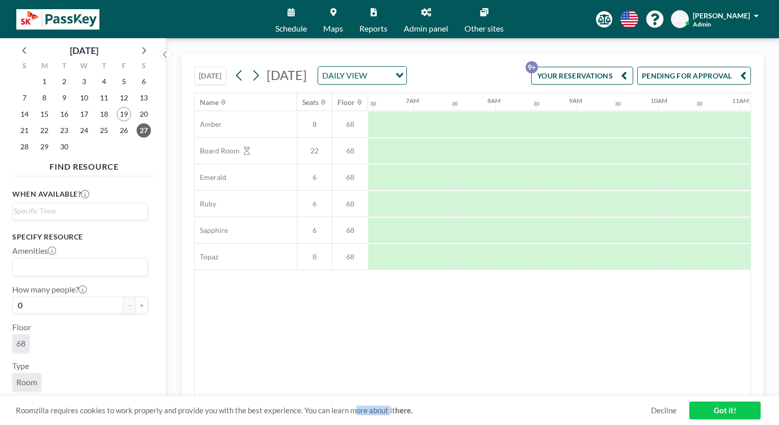
scroll to position [0, 524]
click at [257, 79] on icon at bounding box center [256, 75] width 6 height 11
click at [256, 79] on icon at bounding box center [256, 75] width 6 height 11
click at [500, 187] on div at bounding box center [511, 177] width 41 height 25
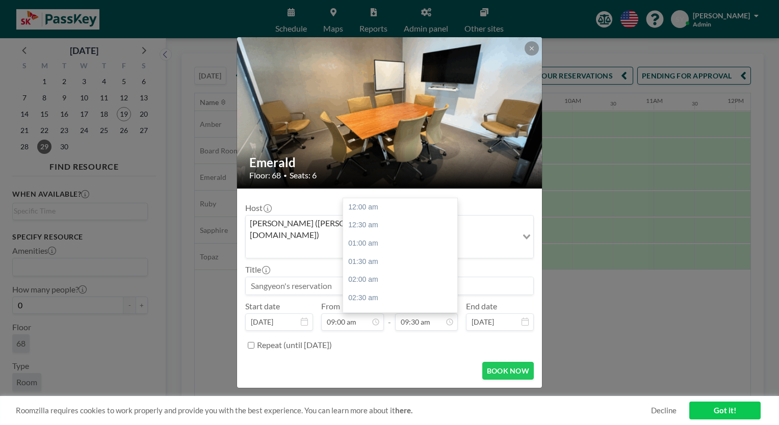
scroll to position [345, 0]
click at [379, 289] on div "12:00 pm" at bounding box center [402, 298] width 119 height 18
type input "12:00 pm"
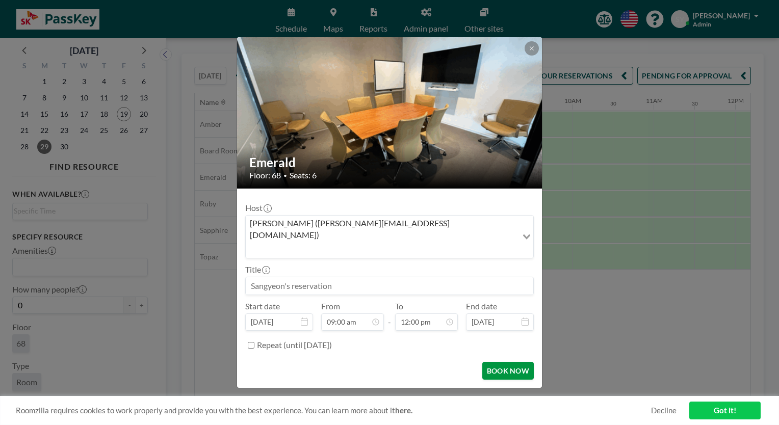
scroll to position [436, 0]
click at [507, 362] on button "BOOK NOW" at bounding box center [508, 371] width 52 height 18
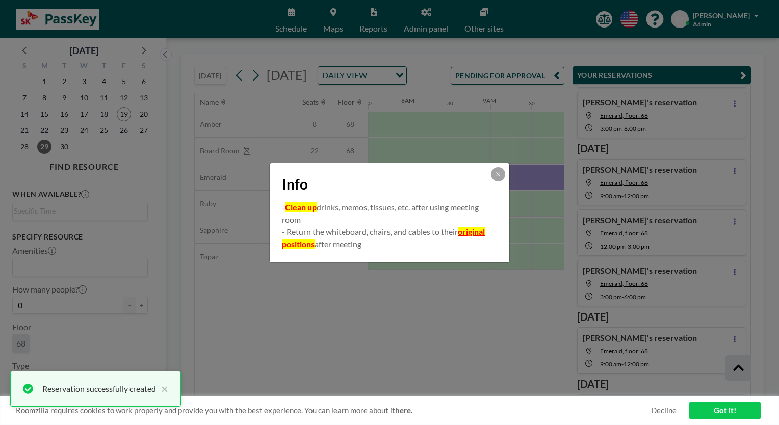
scroll to position [321, 0]
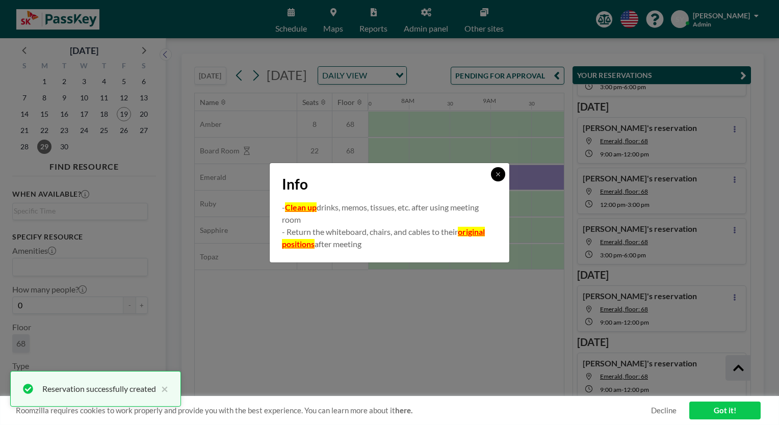
click at [496, 171] on icon at bounding box center [498, 174] width 6 height 6
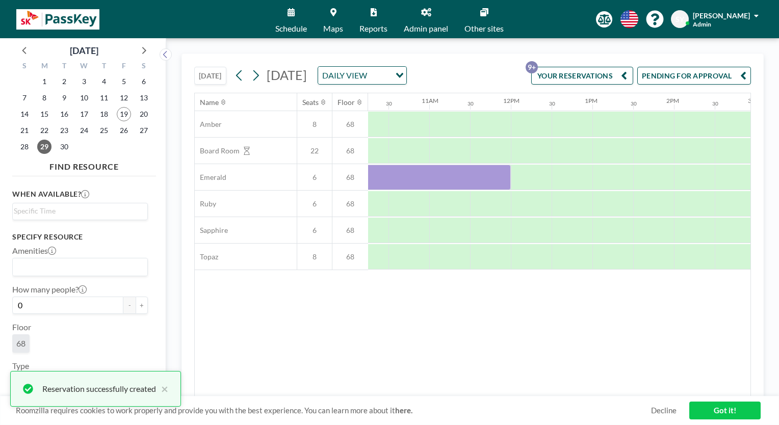
scroll to position [0, 838]
click at [521, 189] on div at bounding box center [529, 177] width 41 height 25
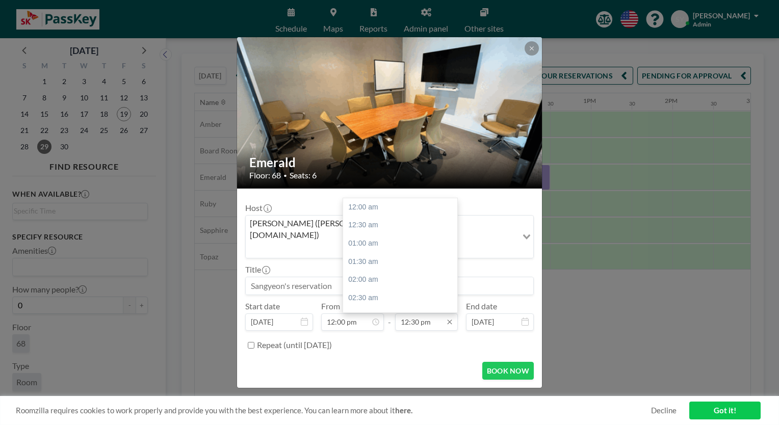
scroll to position [454, 0]
click at [412, 289] on div "03:00 pm" at bounding box center [402, 298] width 119 height 18
type input "03:00 pm"
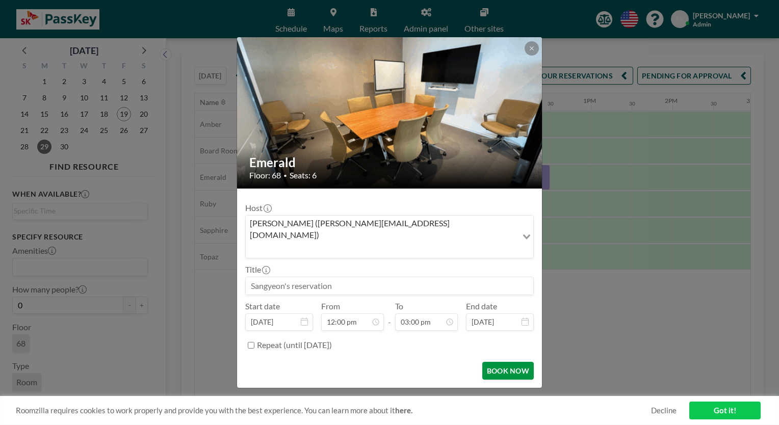
scroll to position [545, 0]
click at [503, 362] on button "BOOK NOW" at bounding box center [508, 371] width 52 height 18
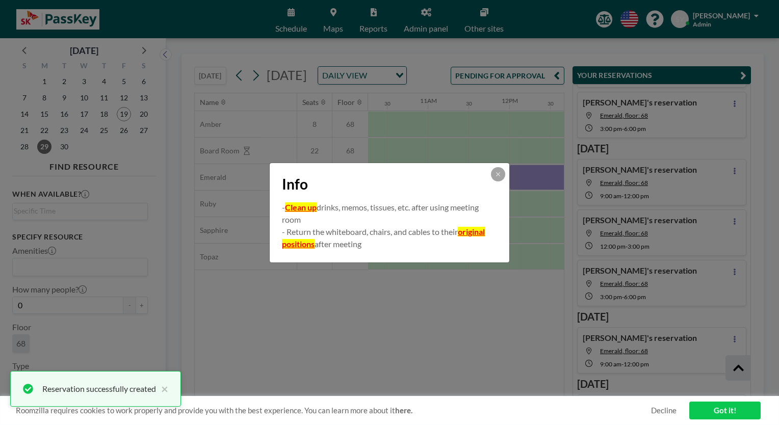
scroll to position [321, 0]
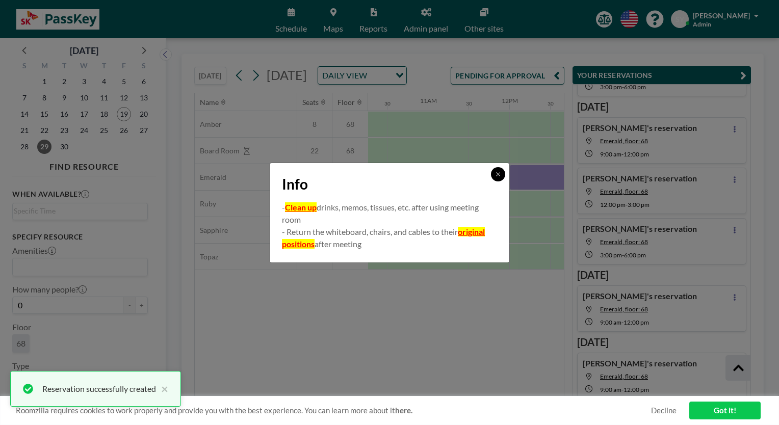
click at [498, 173] on icon at bounding box center [498, 174] width 6 height 6
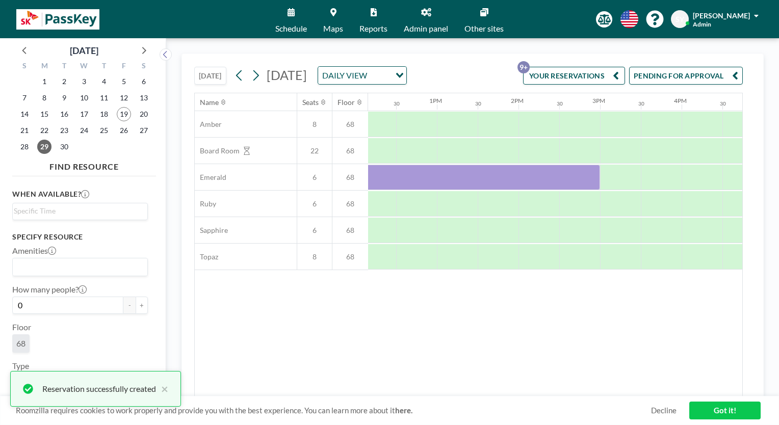
scroll to position [0, 1127]
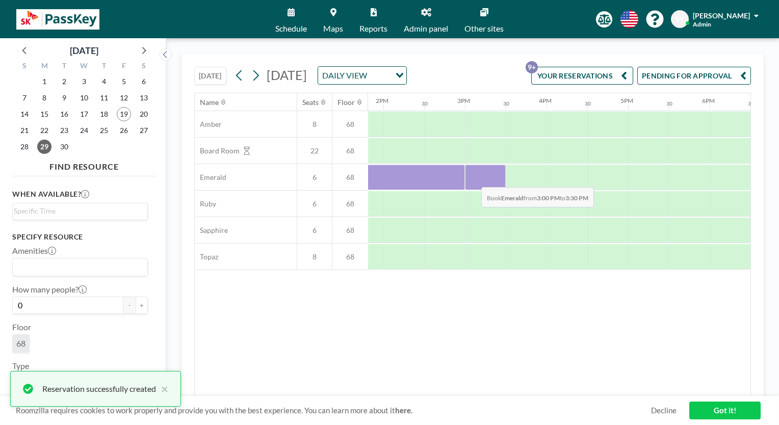
click at [473, 190] on div at bounding box center [485, 177] width 41 height 25
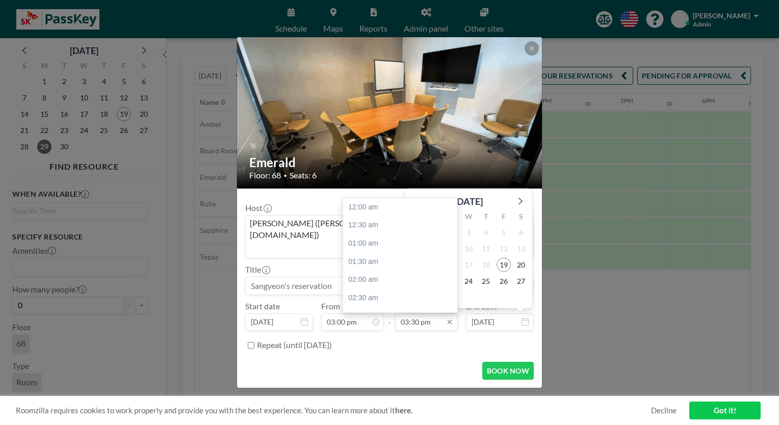
scroll to position [563, 0]
click at [404, 290] on div "06:00 pm" at bounding box center [402, 298] width 119 height 18
type input "06:00 pm"
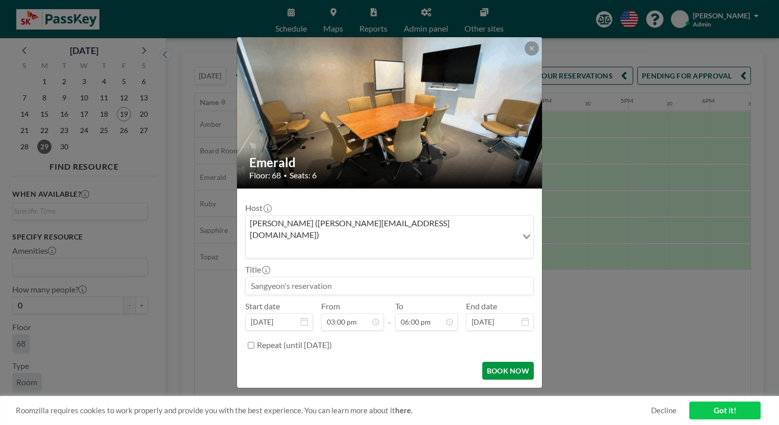
scroll to position [654, 0]
click at [500, 362] on button "BOOK NOW" at bounding box center [508, 371] width 52 height 18
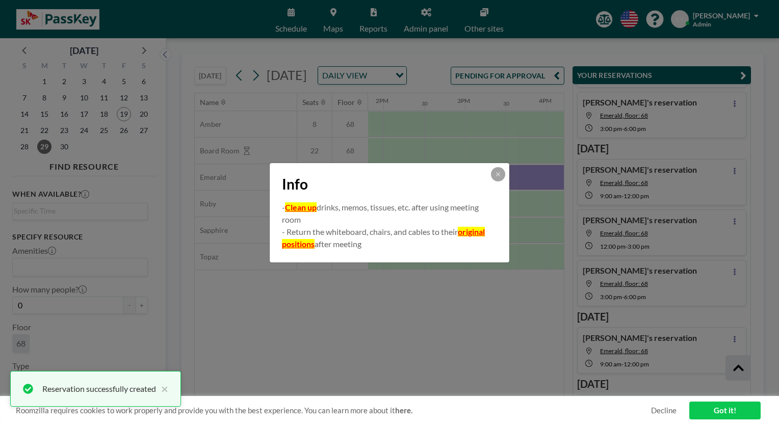
scroll to position [321, 0]
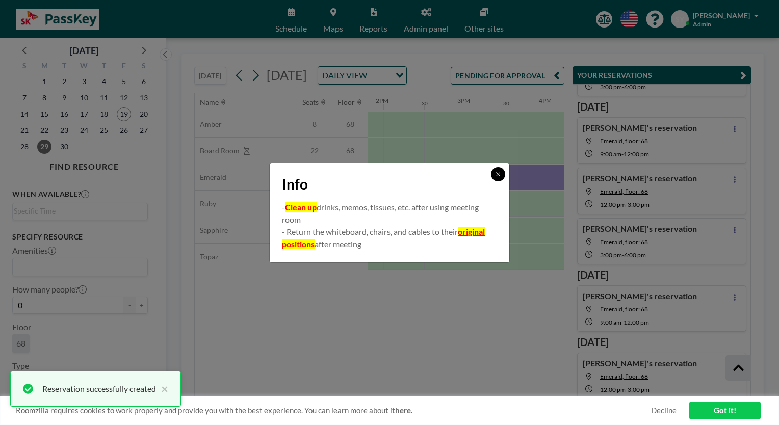
click at [498, 172] on icon at bounding box center [498, 174] width 6 height 6
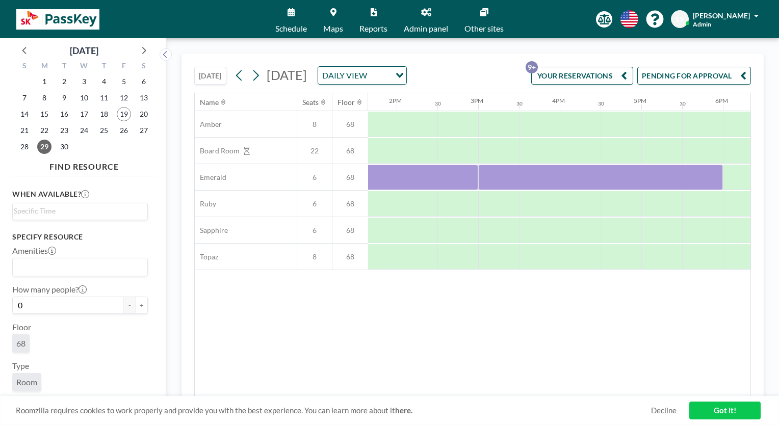
scroll to position [0, 997]
click at [253, 83] on icon at bounding box center [256, 75] width 10 height 15
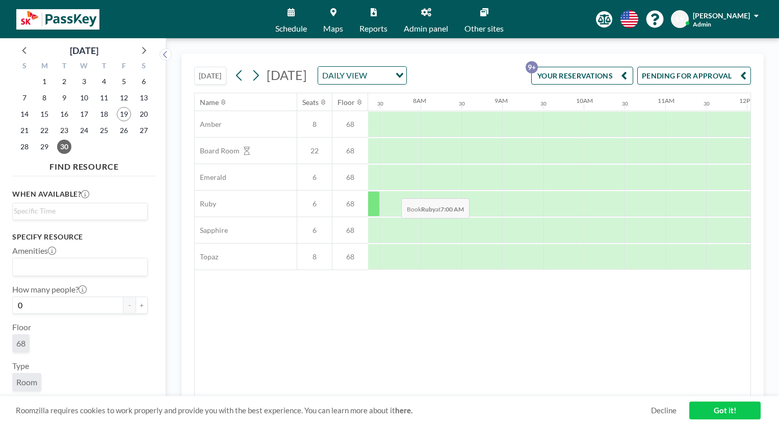
scroll to position [0, 612]
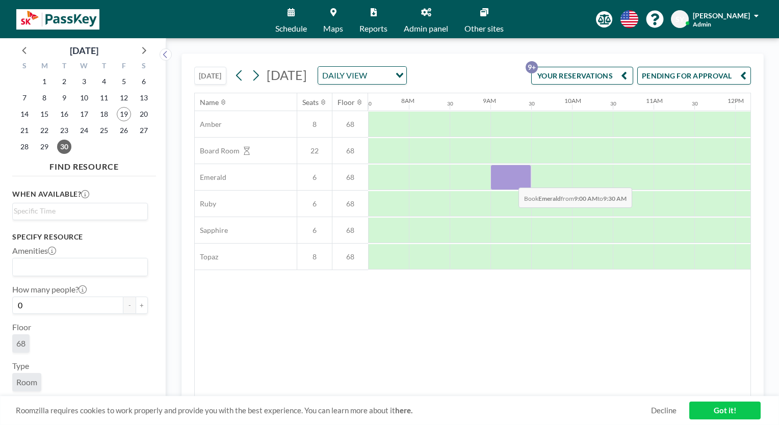
click at [510, 190] on div at bounding box center [511, 177] width 41 height 25
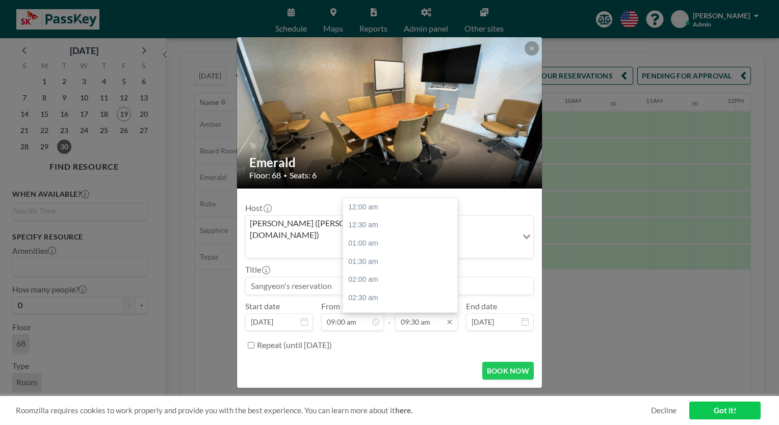
scroll to position [345, 0]
click at [416, 292] on div "12:00 pm" at bounding box center [402, 298] width 119 height 18
type input "12:00 pm"
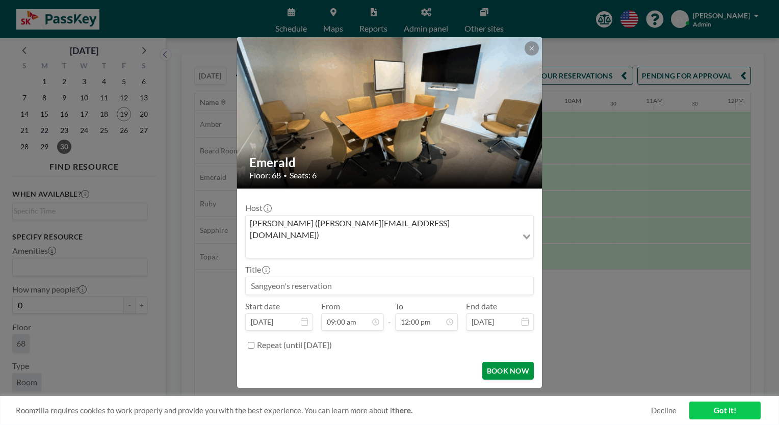
click at [512, 362] on button "BOOK NOW" at bounding box center [508, 371] width 52 height 18
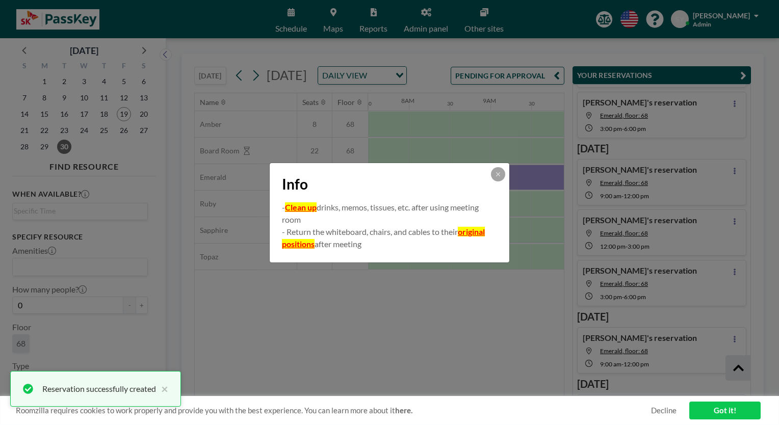
scroll to position [321, 0]
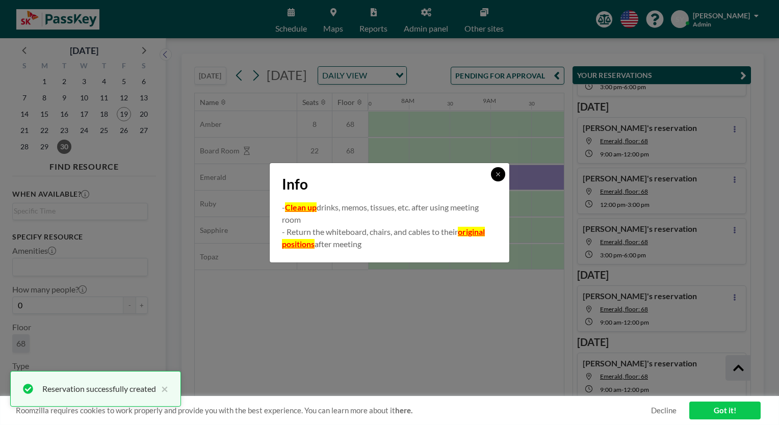
click at [497, 172] on icon at bounding box center [498, 174] width 4 height 4
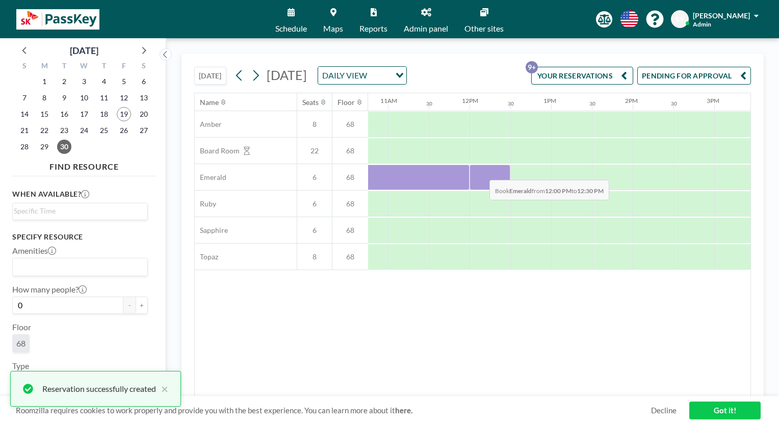
click at [481, 186] on div at bounding box center [490, 177] width 41 height 25
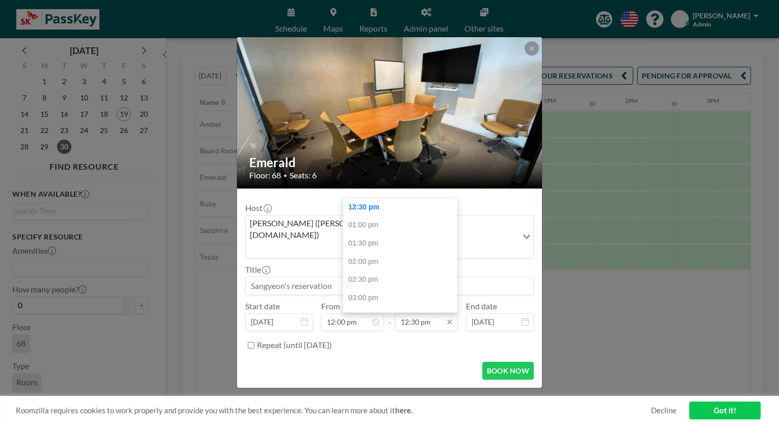
click at [429, 314] on input "12:30 pm" at bounding box center [426, 322] width 63 height 17
click at [418, 289] on div "03:00 pm" at bounding box center [402, 298] width 119 height 18
type input "03:00 pm"
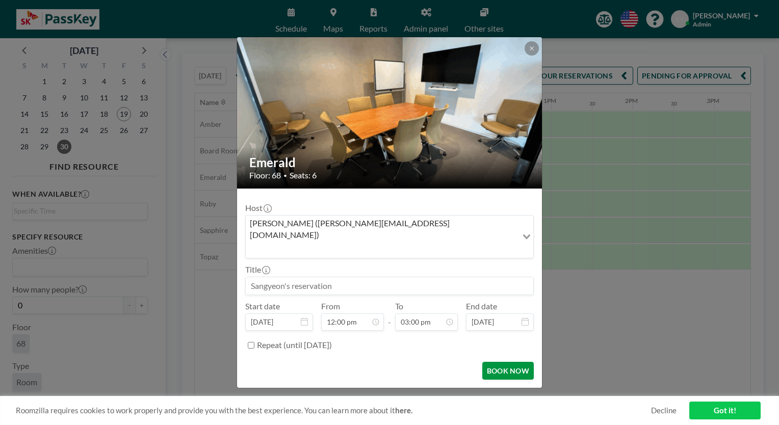
click at [496, 362] on button "BOOK NOW" at bounding box center [508, 371] width 52 height 18
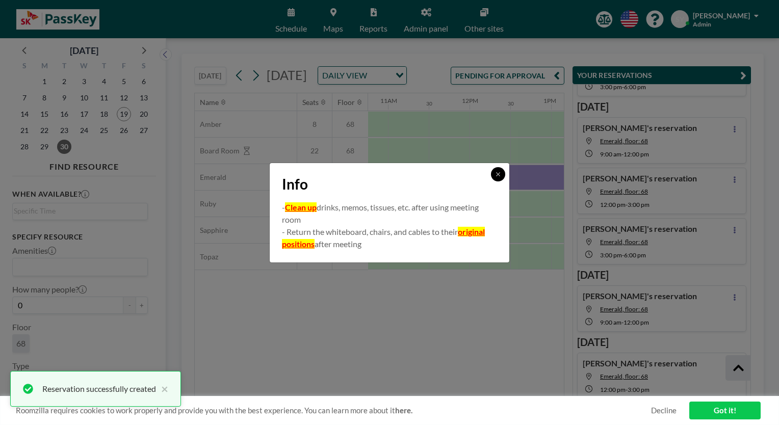
click at [498, 178] on button at bounding box center [498, 174] width 14 height 14
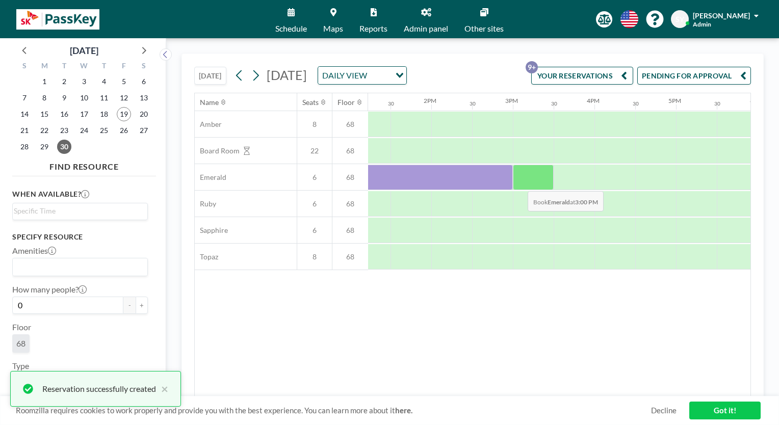
click at [520, 190] on div at bounding box center [533, 177] width 41 height 25
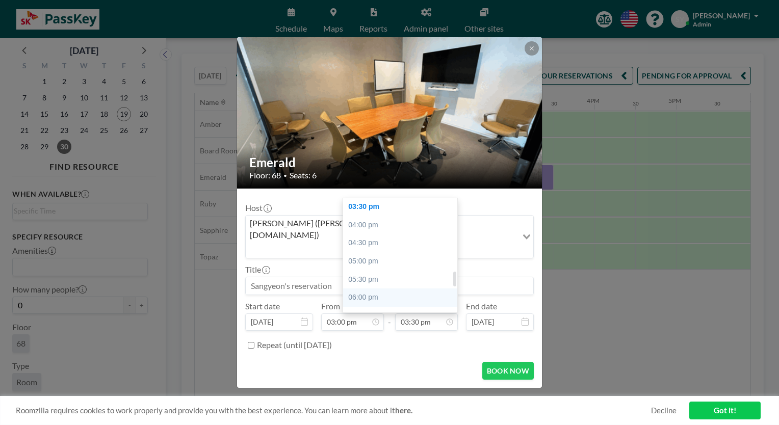
click at [391, 290] on div "06:00 pm" at bounding box center [402, 298] width 119 height 18
type input "06:00 pm"
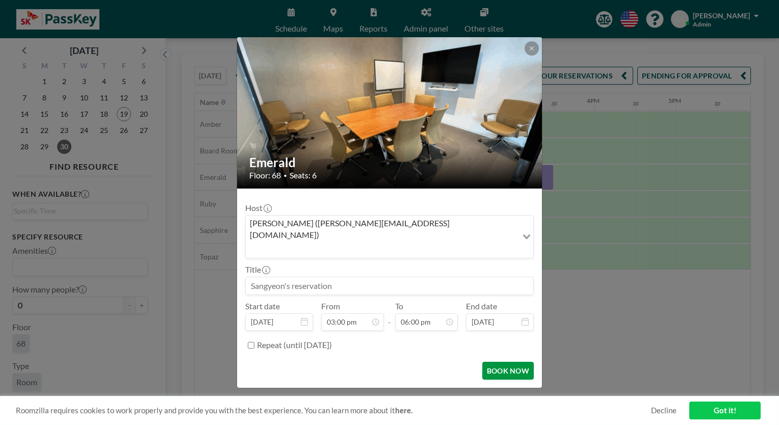
click at [496, 362] on button "BOOK NOW" at bounding box center [508, 371] width 52 height 18
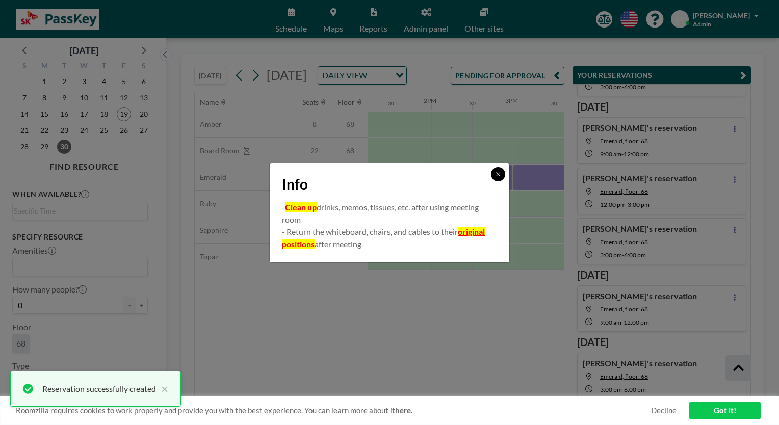
click at [498, 176] on icon at bounding box center [498, 174] width 6 height 6
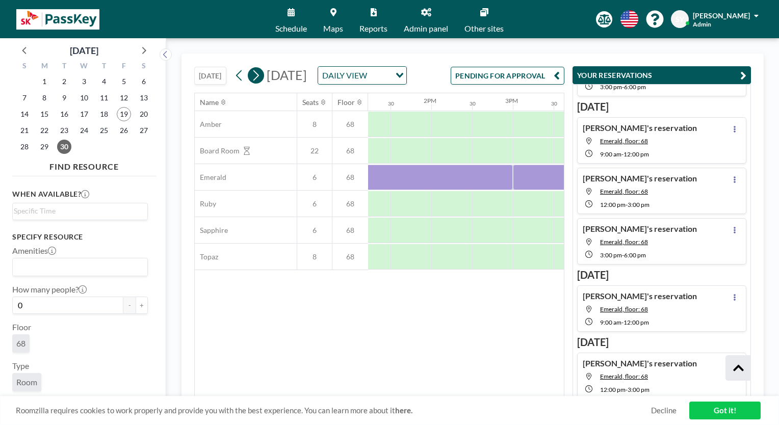
click at [259, 81] on icon at bounding box center [256, 75] width 6 height 11
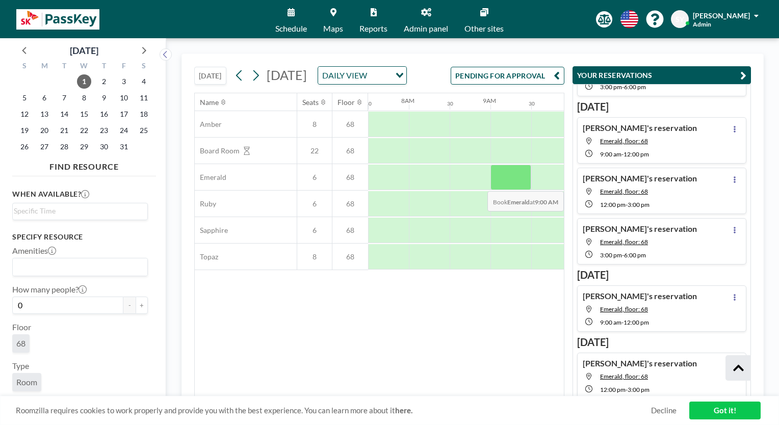
click at [496, 213] on div "Amber 8 68 Board Room 22 68 Emerald 6 68 Ruby 6 68 Sapphire 6 68 Topaz 8 68" at bounding box center [649, 190] width 2132 height 159
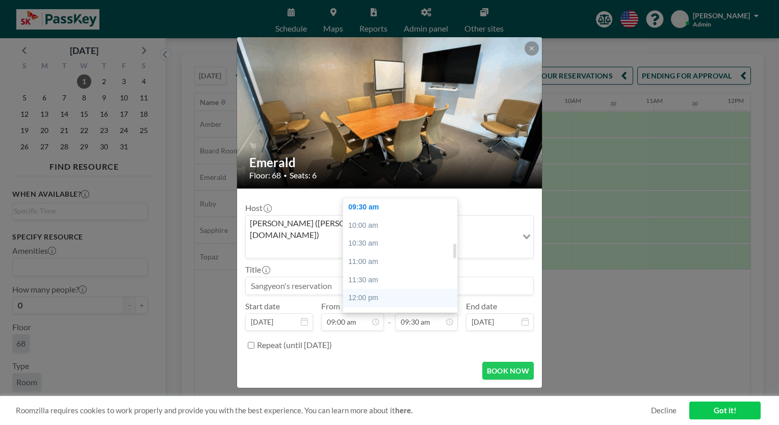
click at [366, 289] on div "12:00 pm" at bounding box center [402, 298] width 119 height 18
type input "12:00 pm"
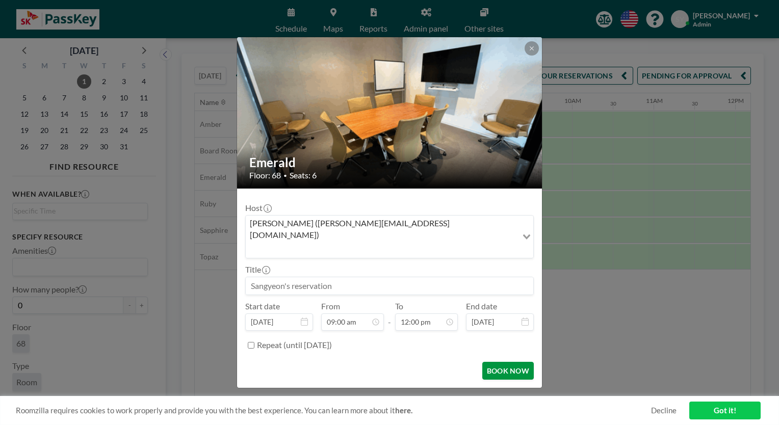
click at [504, 362] on button "BOOK NOW" at bounding box center [508, 371] width 52 height 18
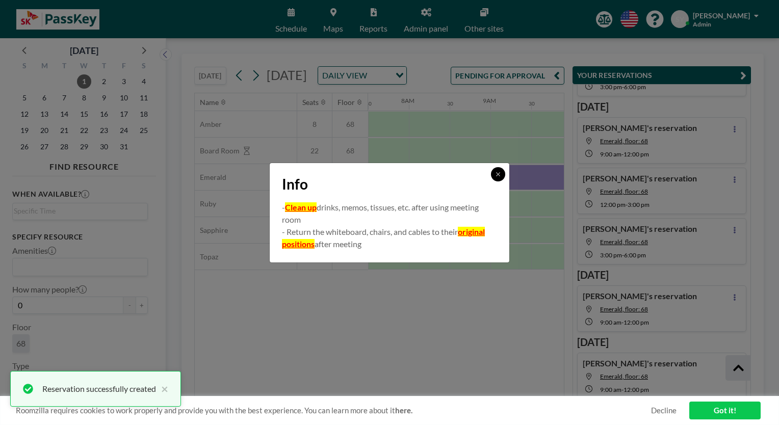
click at [497, 174] on icon at bounding box center [498, 174] width 6 height 6
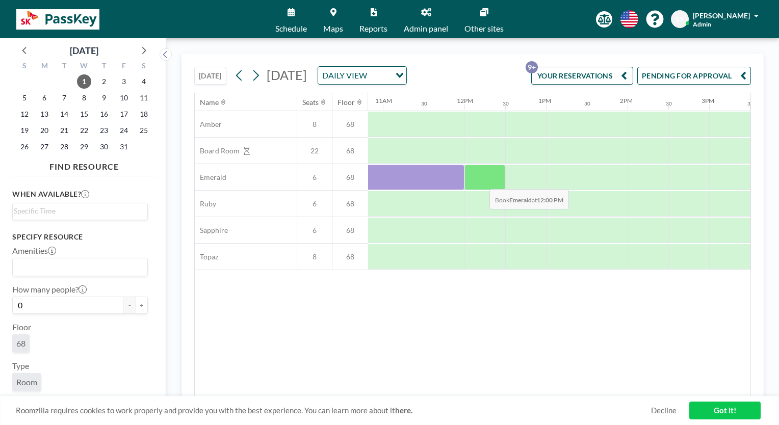
click at [481, 190] on div at bounding box center [485, 177] width 41 height 25
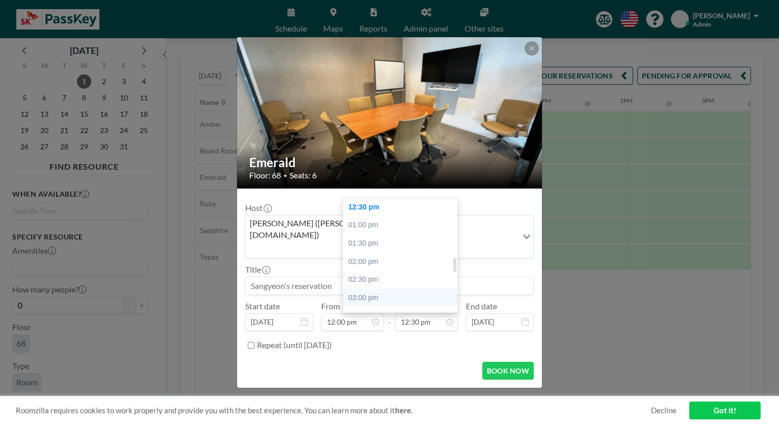
click at [400, 292] on div "03:00 pm" at bounding box center [402, 298] width 119 height 18
type input "03:00 pm"
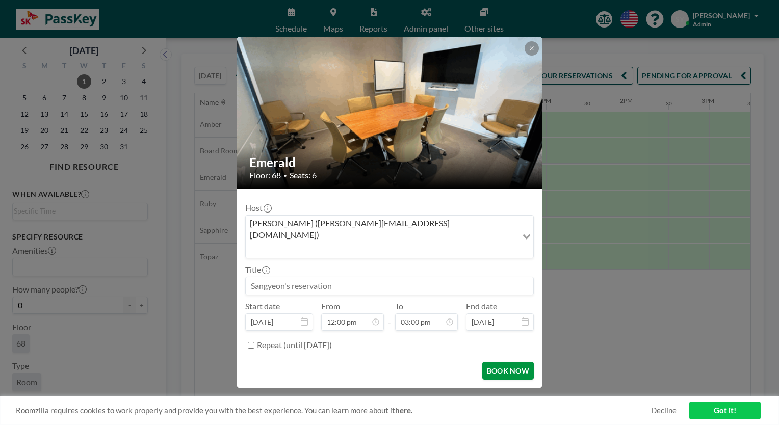
click at [497, 362] on button "BOOK NOW" at bounding box center [508, 371] width 52 height 18
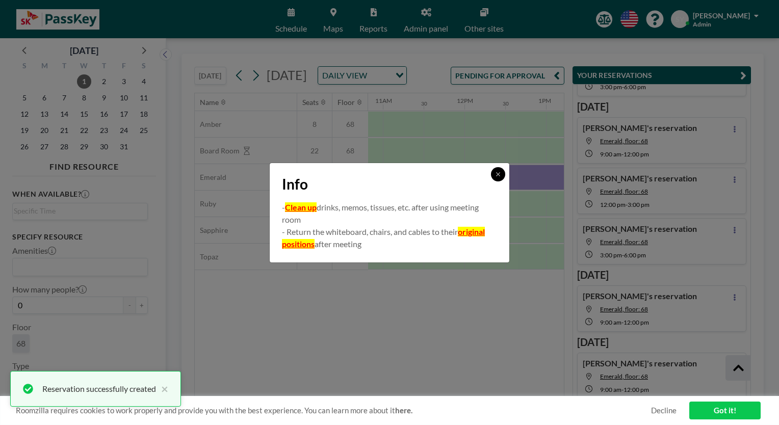
click at [498, 174] on icon at bounding box center [498, 174] width 4 height 4
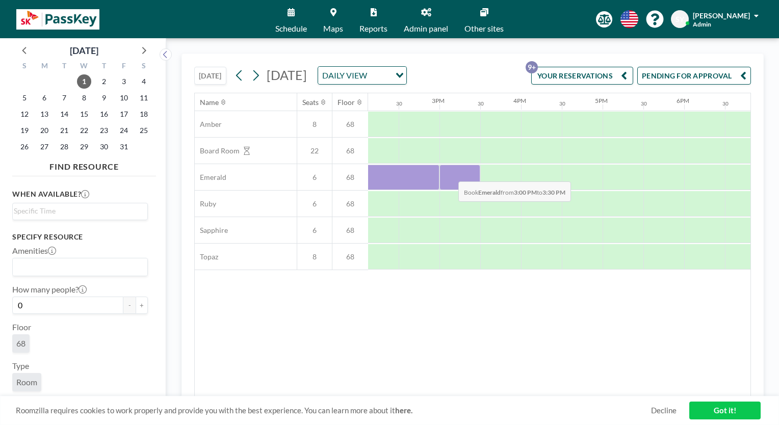
click at [450, 187] on div at bounding box center [460, 177] width 41 height 25
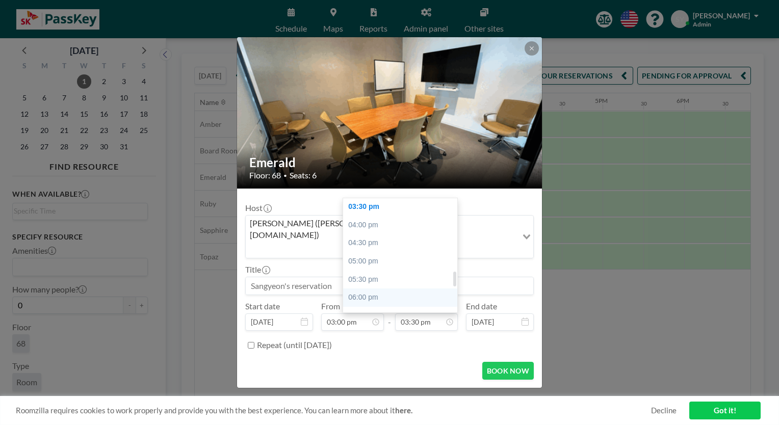
click at [394, 291] on div "06:00 pm" at bounding box center [402, 298] width 119 height 18
type input "06:00 pm"
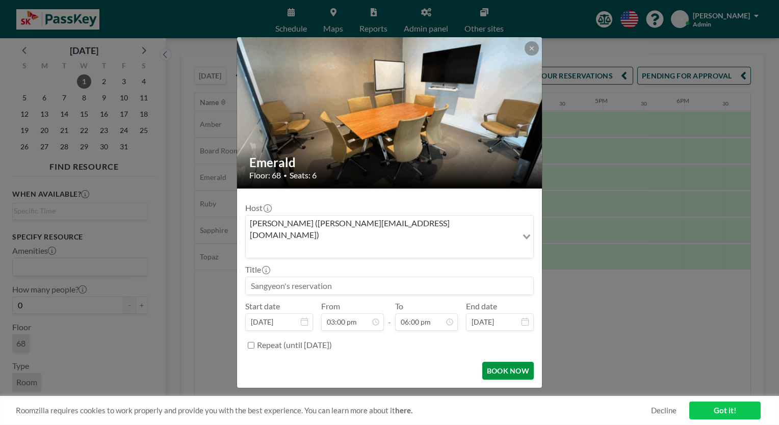
scroll to position [654, 0]
click at [498, 362] on button "BOOK NOW" at bounding box center [508, 371] width 52 height 18
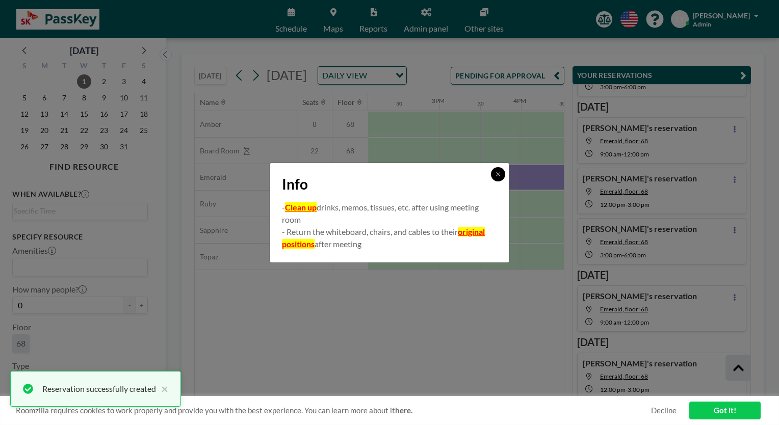
click at [496, 176] on icon at bounding box center [498, 174] width 6 height 6
